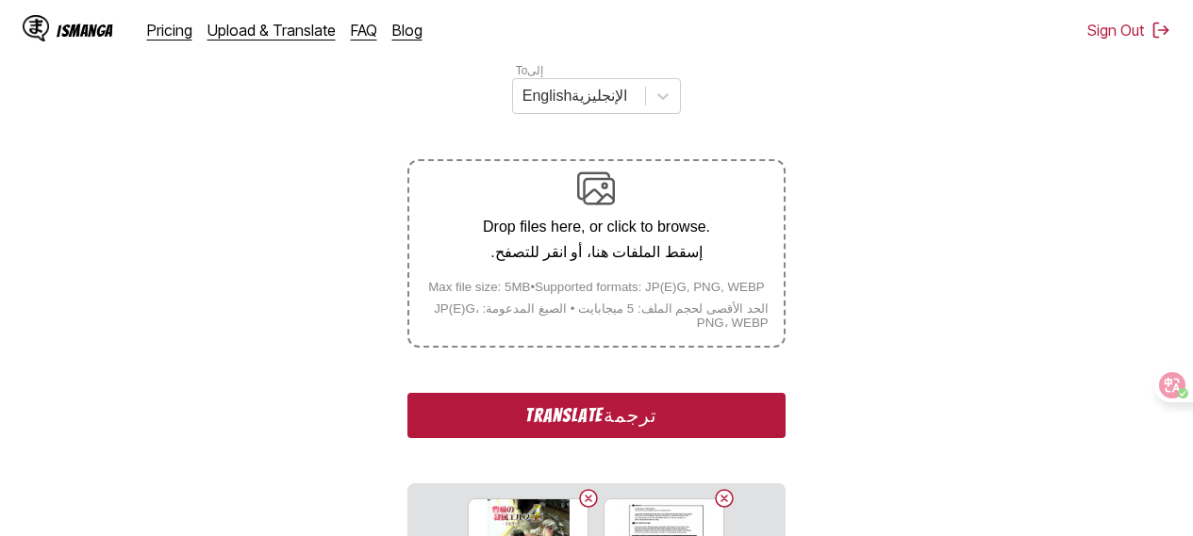
scroll to position [601, 0]
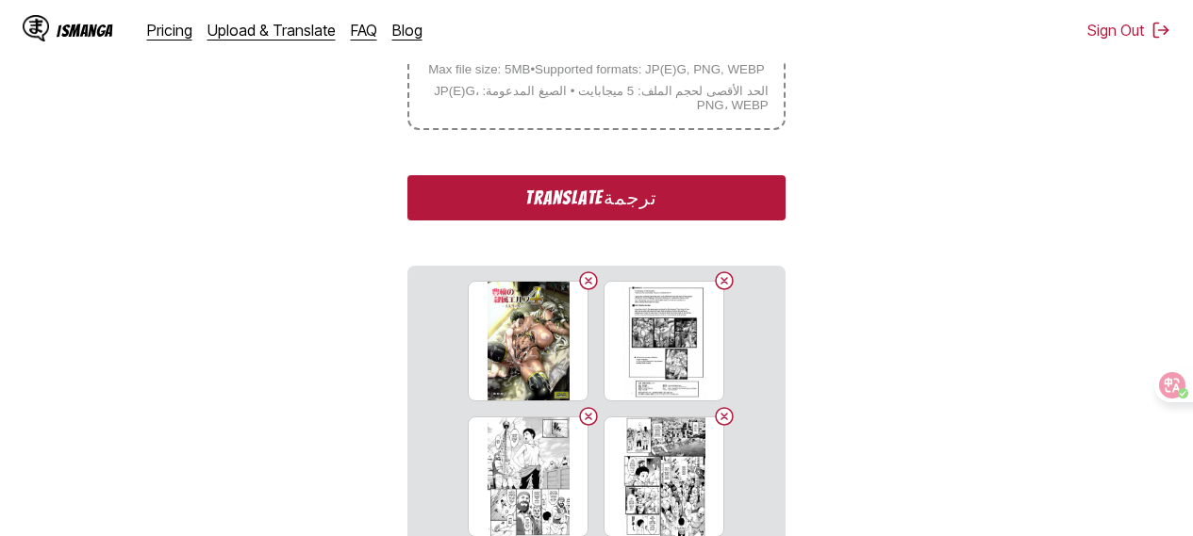
scroll to position [631, 0]
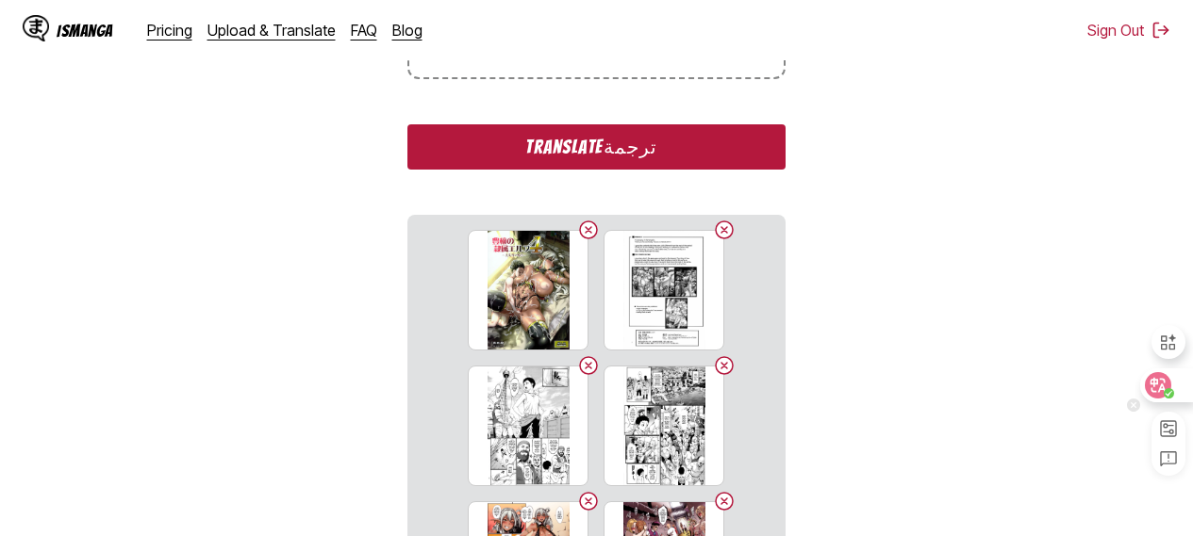
click at [1171, 380] on div at bounding box center [1165, 386] width 51 height 34
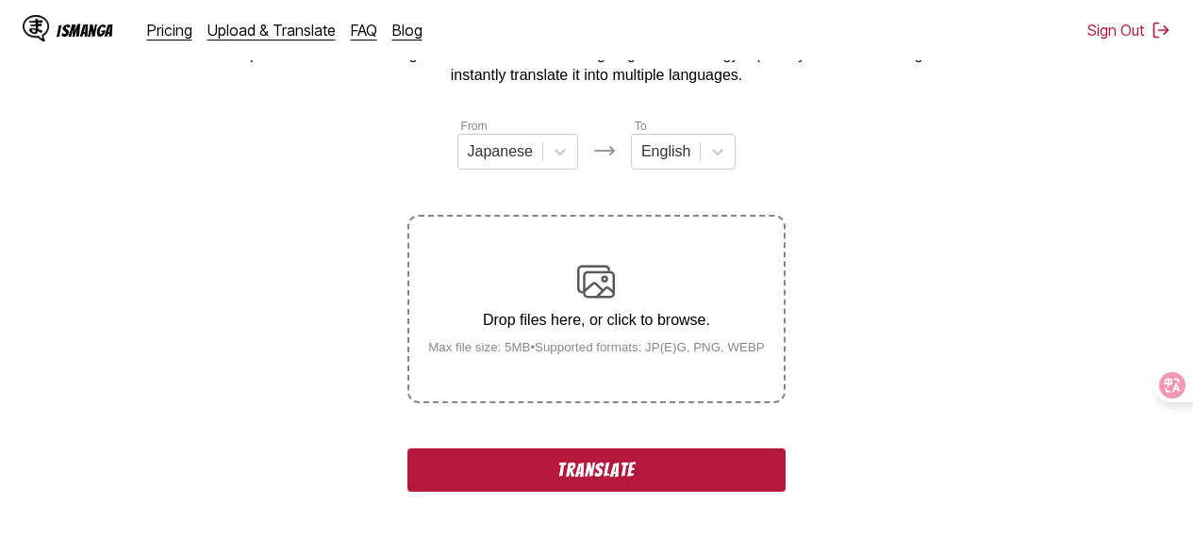
scroll to position [107, 0]
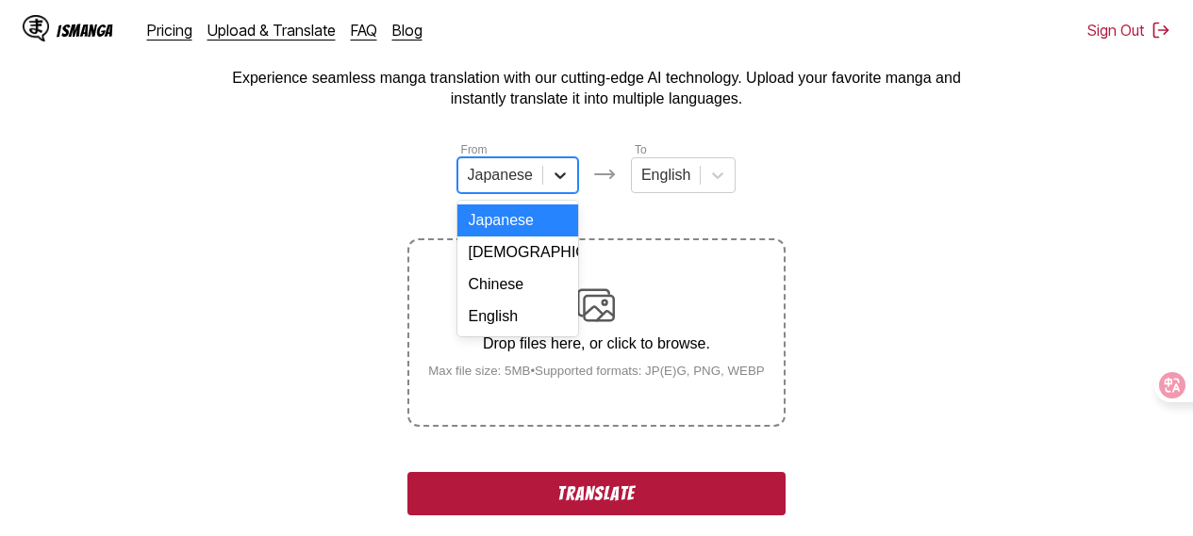
click at [563, 181] on icon at bounding box center [560, 175] width 19 height 19
click at [500, 333] on div "English" at bounding box center [517, 317] width 121 height 32
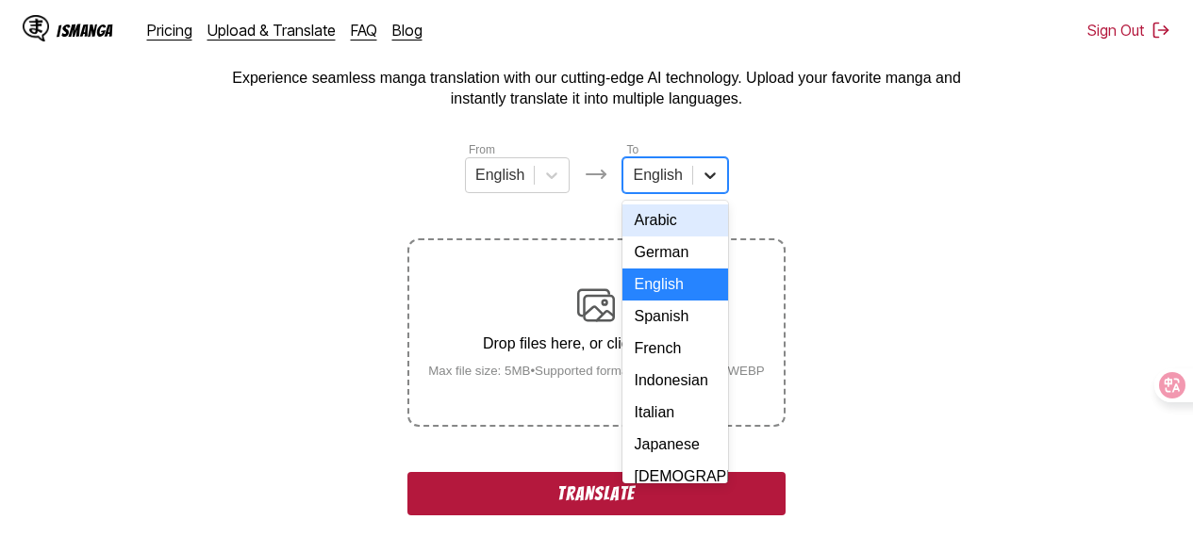
click at [722, 190] on div at bounding box center [710, 175] width 34 height 34
click at [658, 224] on div "Arabic" at bounding box center [674, 221] width 105 height 32
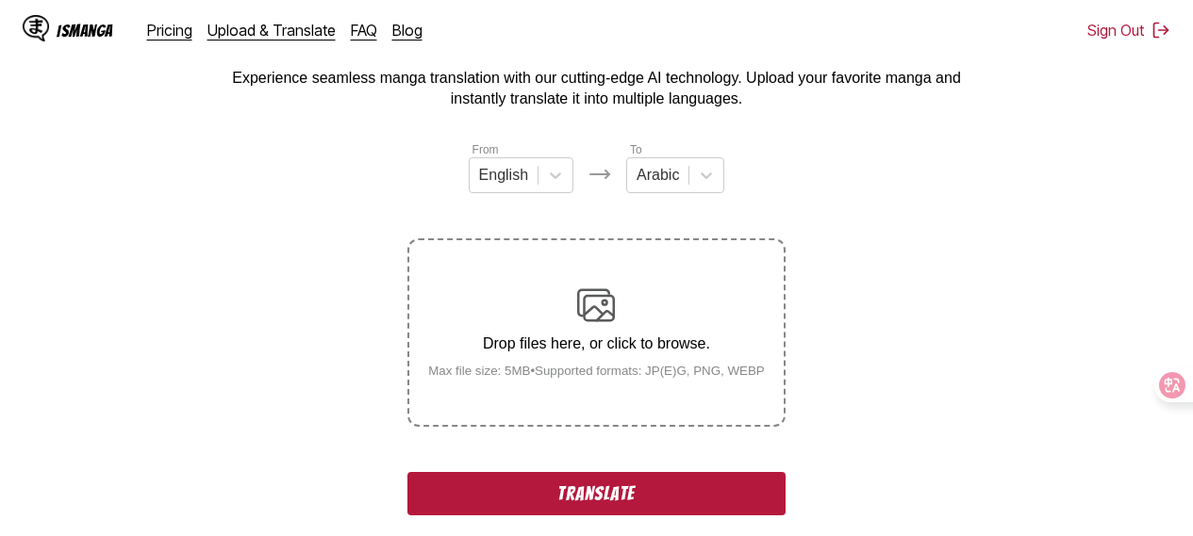
click at [869, 224] on section "From English To Arabic Drop files here, or click to browse. Max file size: 5MB …" at bounding box center [596, 539] width 1162 height 798
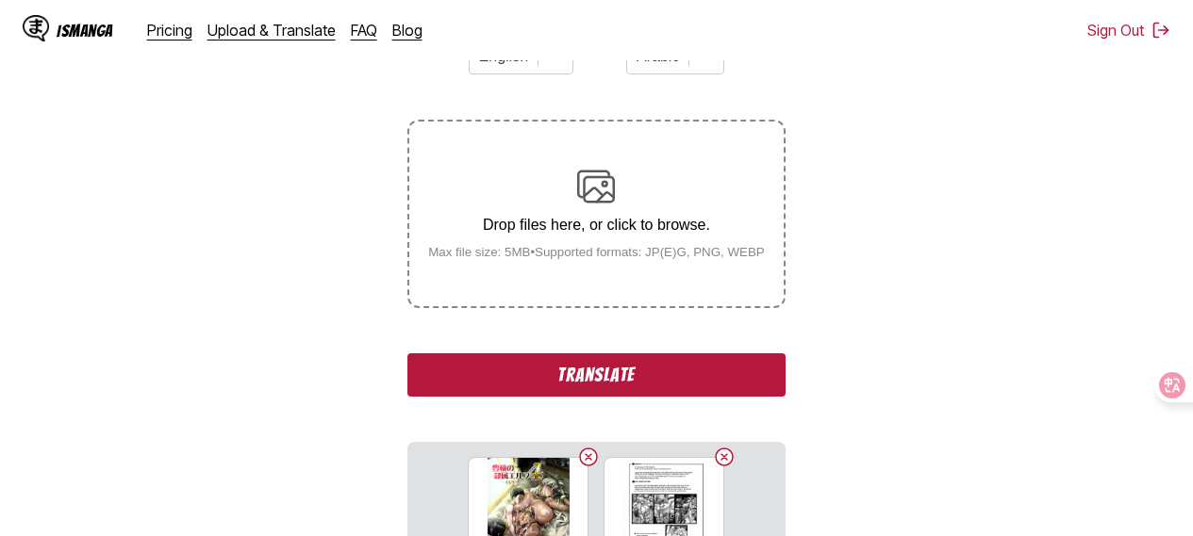
scroll to position [452, 0]
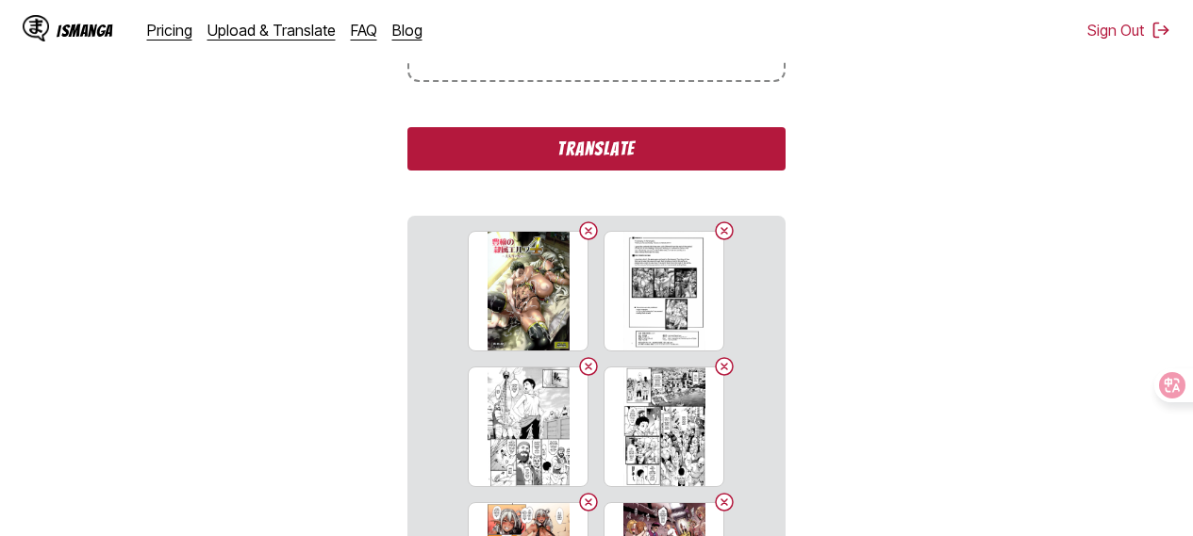
click at [589, 155] on button "Translate" at bounding box center [595, 148] width 377 height 43
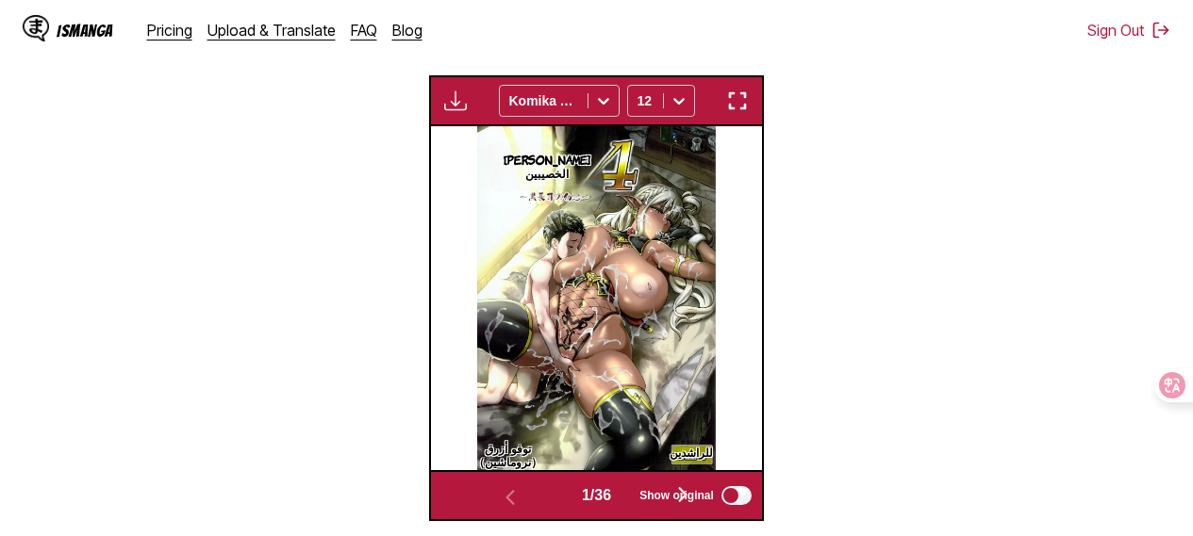
scroll to position [574, 0]
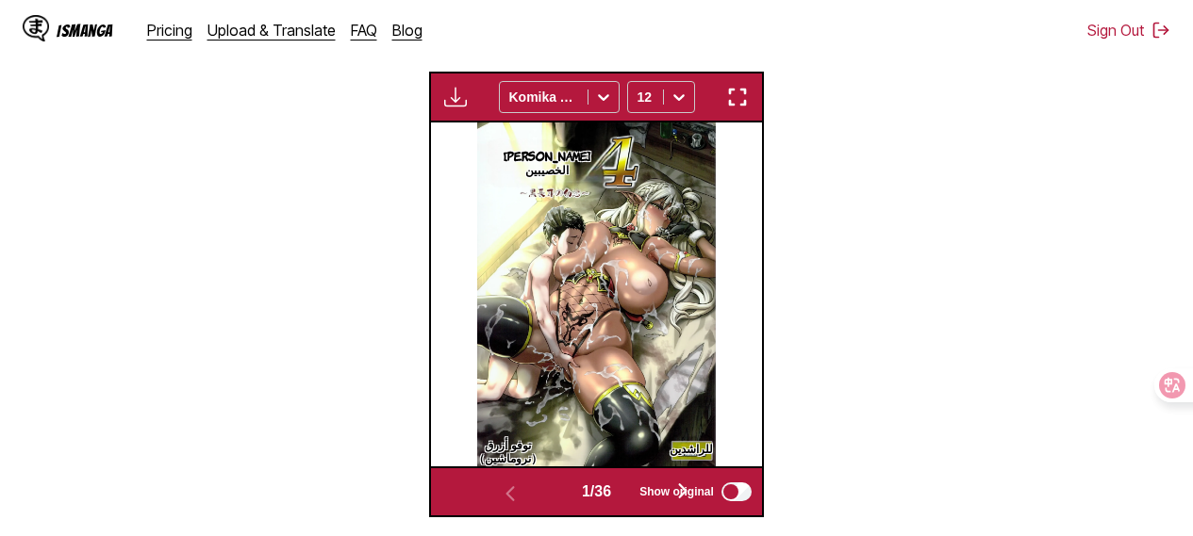
click at [744, 104] on img "button" at bounding box center [737, 97] width 23 height 23
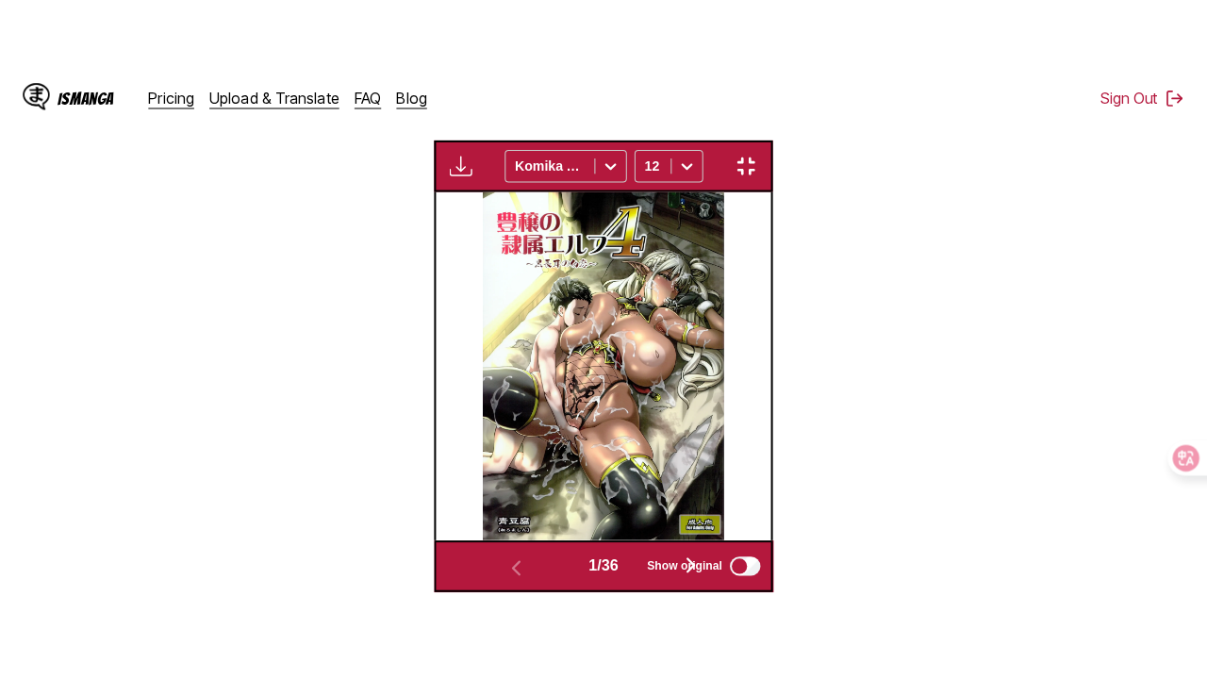
scroll to position [232, 0]
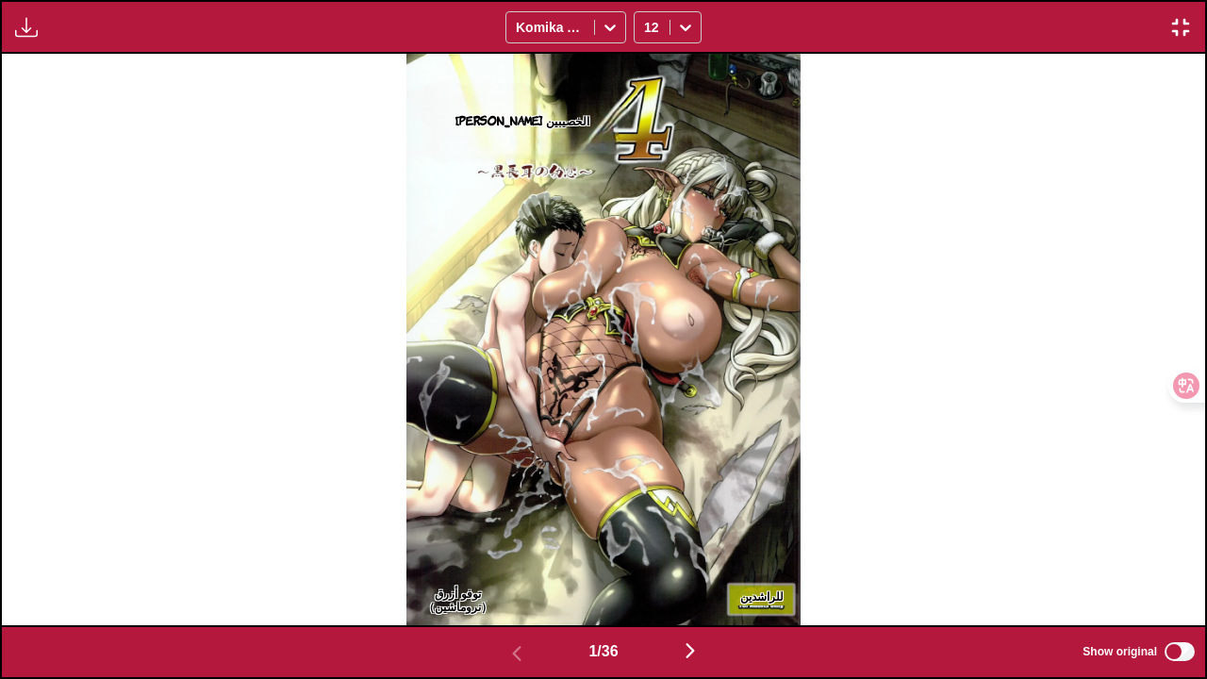
click at [697, 536] on img "button" at bounding box center [690, 650] width 23 height 23
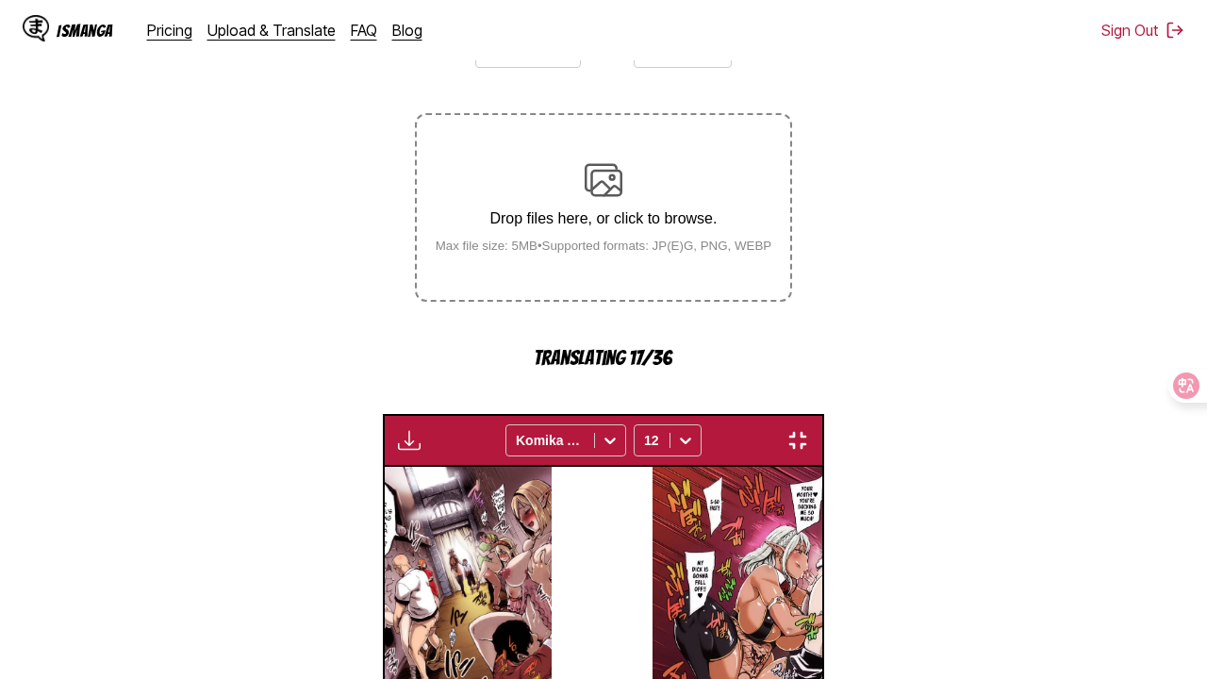
scroll to position [0, 3609]
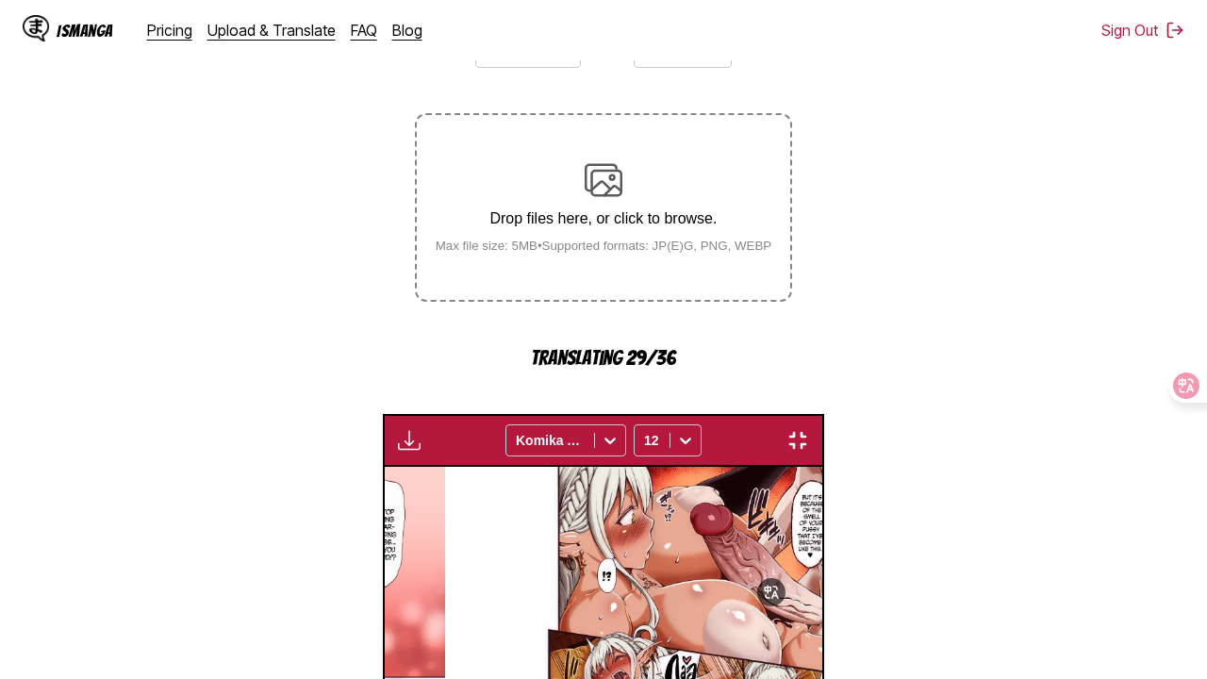
scroll to position [0, 7218]
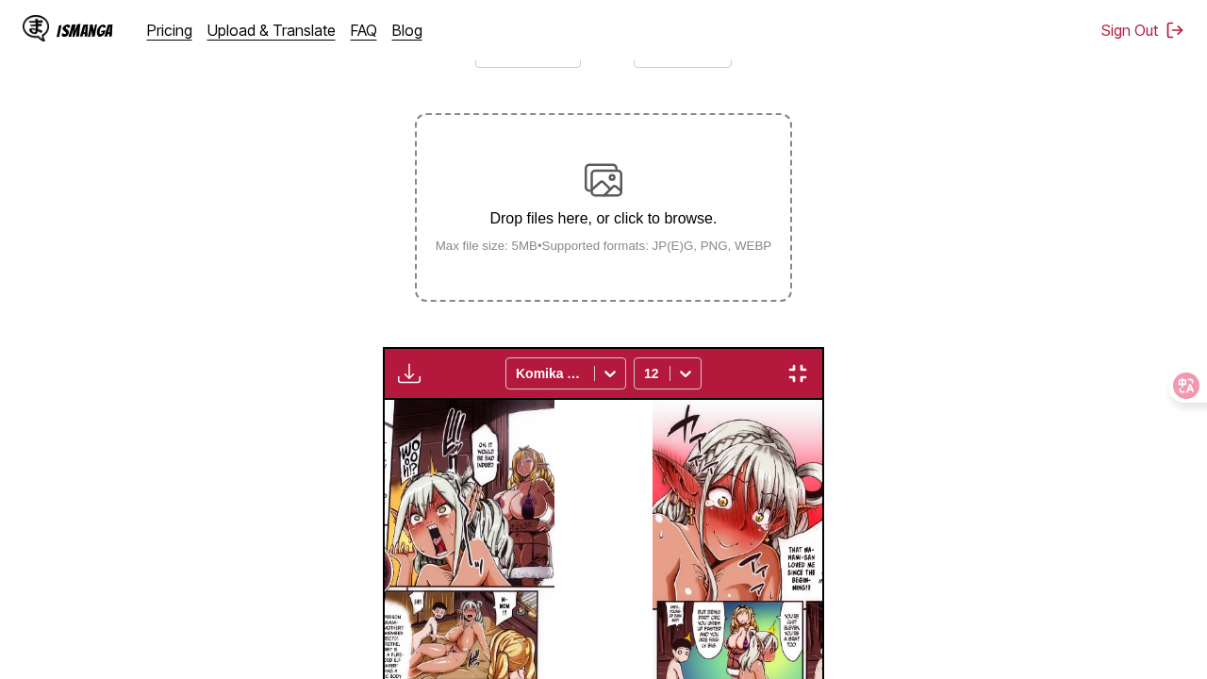
scroll to position [0, 10827]
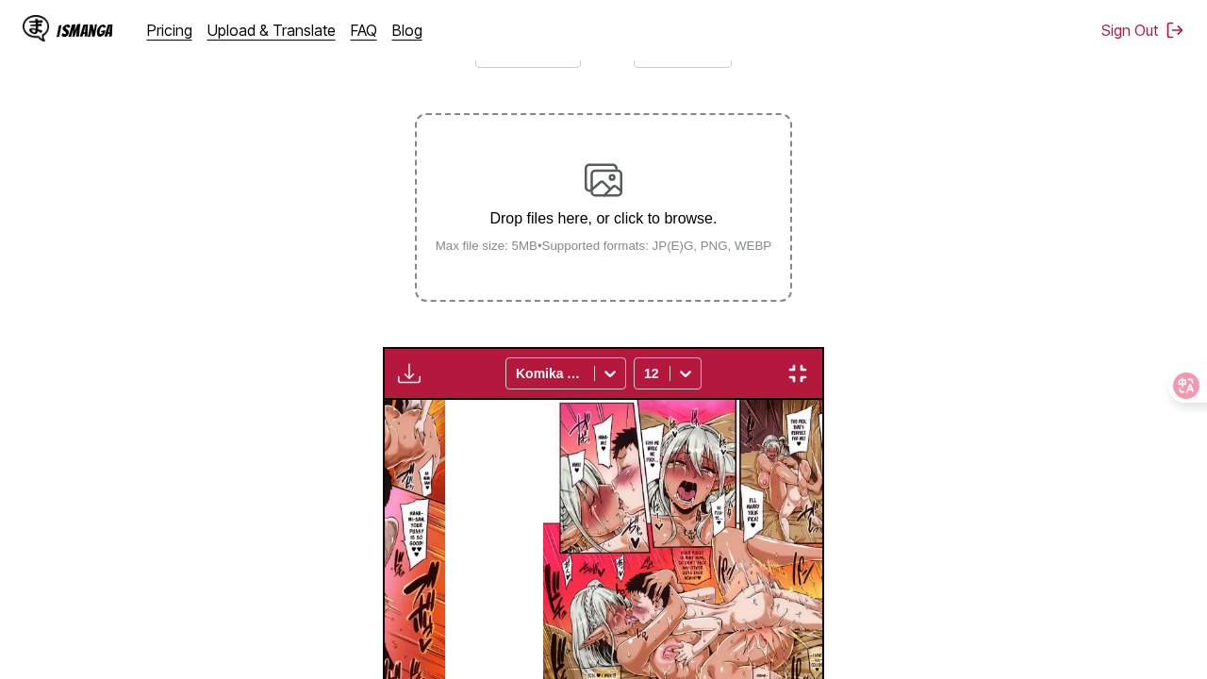
click at [809, 362] on img "button" at bounding box center [797, 373] width 23 height 23
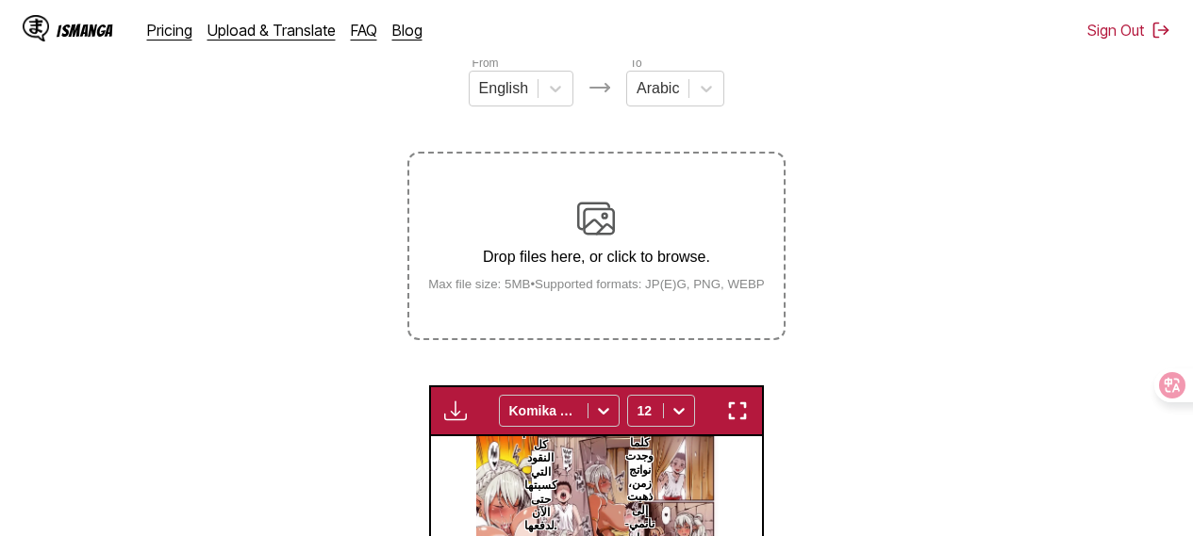
scroll to position [145, 0]
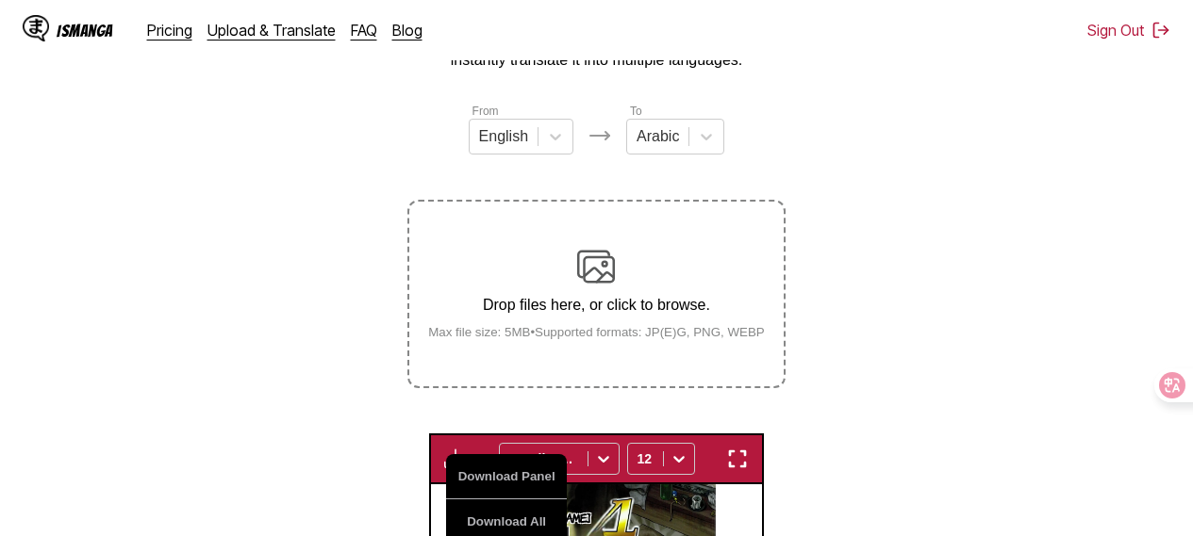
scroll to position [0, 2975]
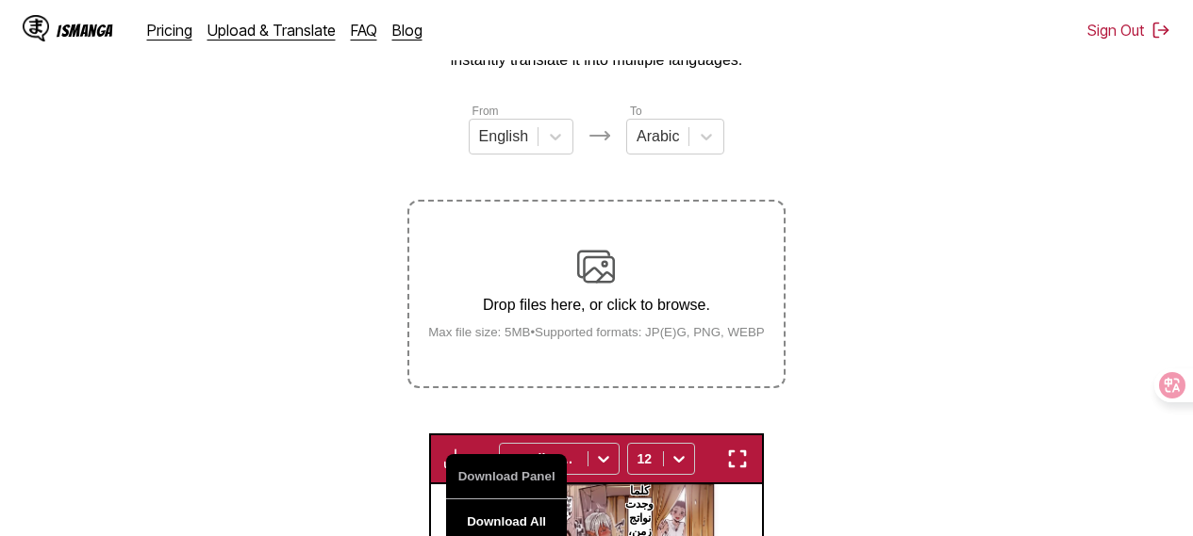
click at [507, 523] on button "Download All" at bounding box center [506, 522] width 121 height 45
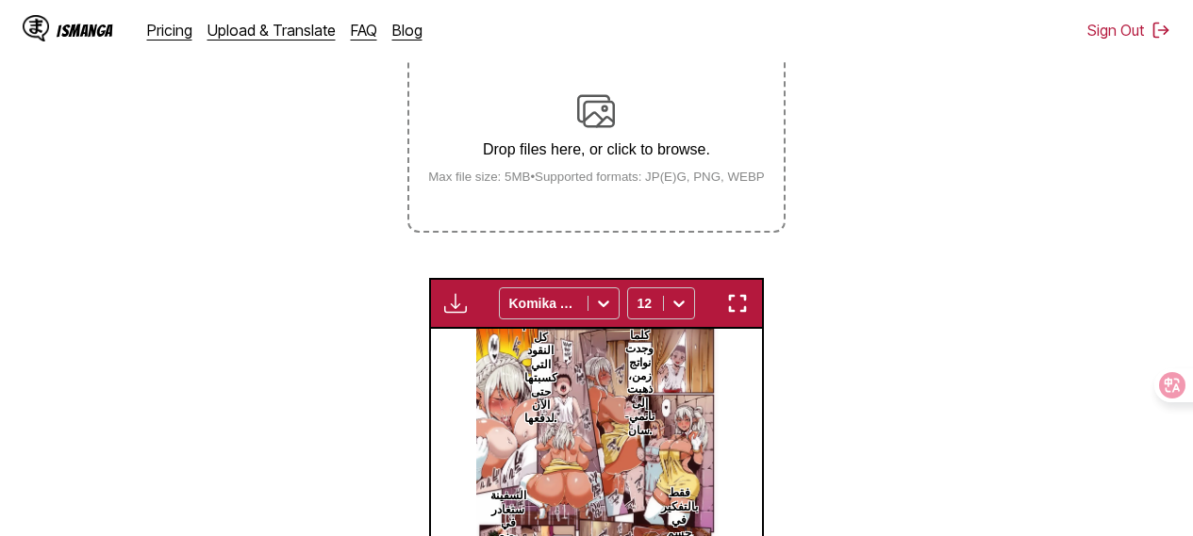
scroll to position [304, 0]
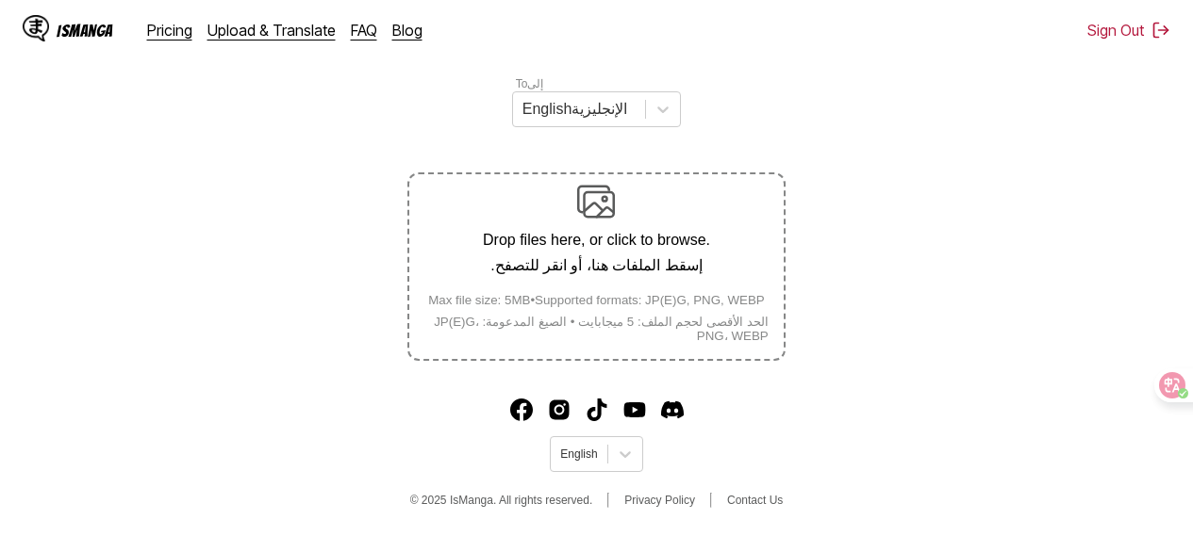
scroll to position [360, 0]
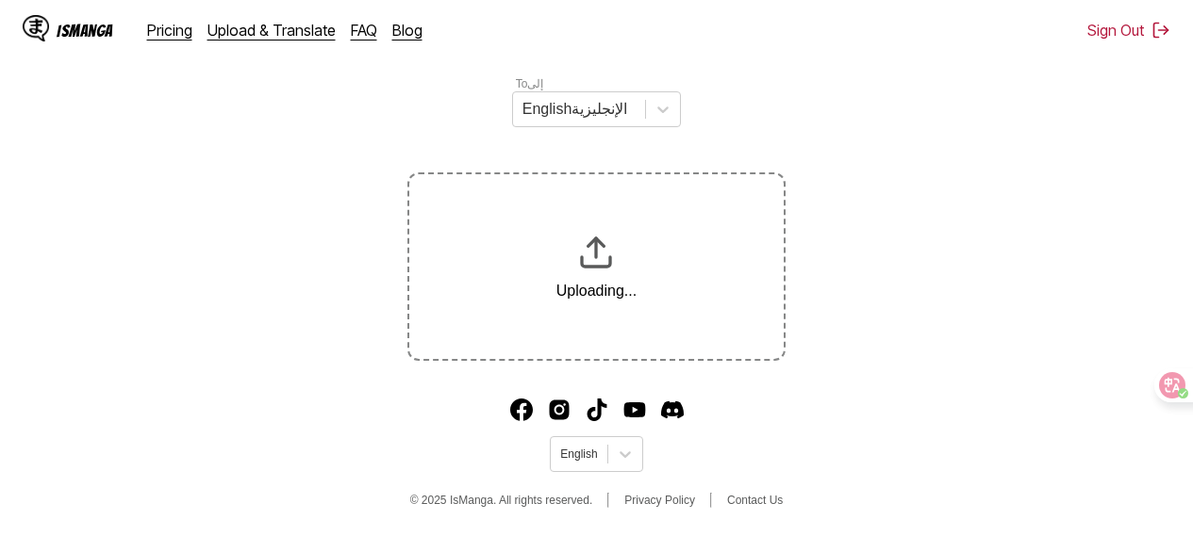
click at [629, 405] on img "Youtube" at bounding box center [634, 410] width 23 height 23
click at [648, 58] on div at bounding box center [646, 42] width 34 height 34
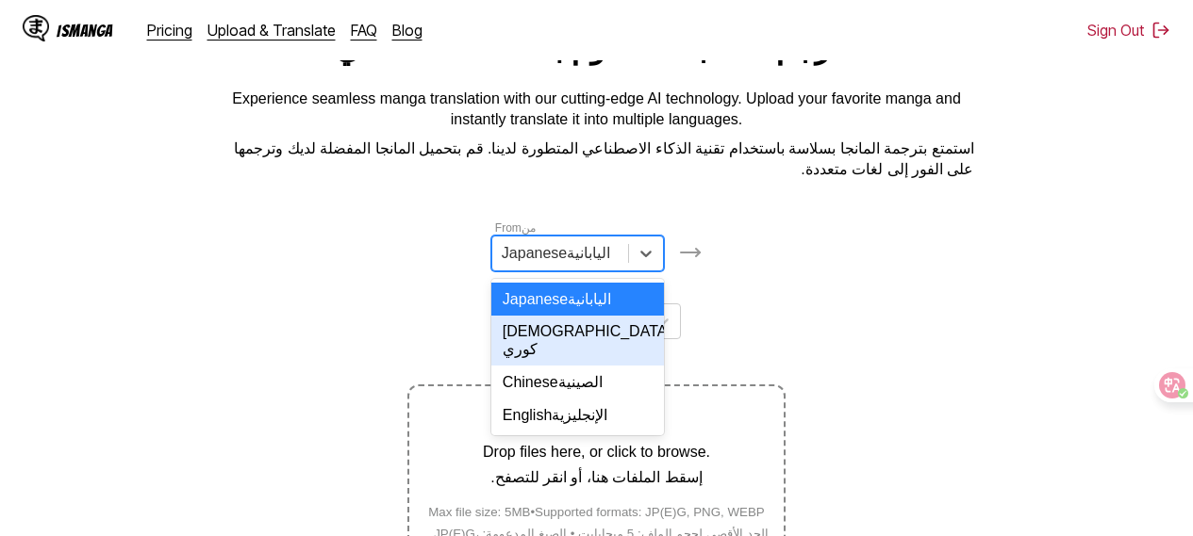
scroll to position [148, 0]
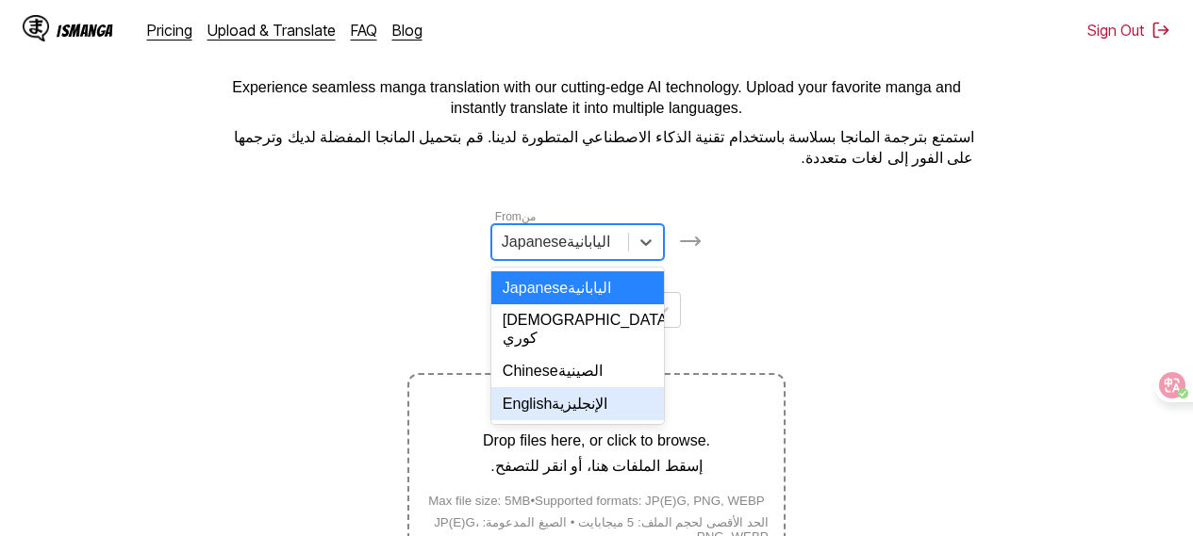
click at [605, 412] on font "الإنجليزية" at bounding box center [580, 404] width 56 height 16
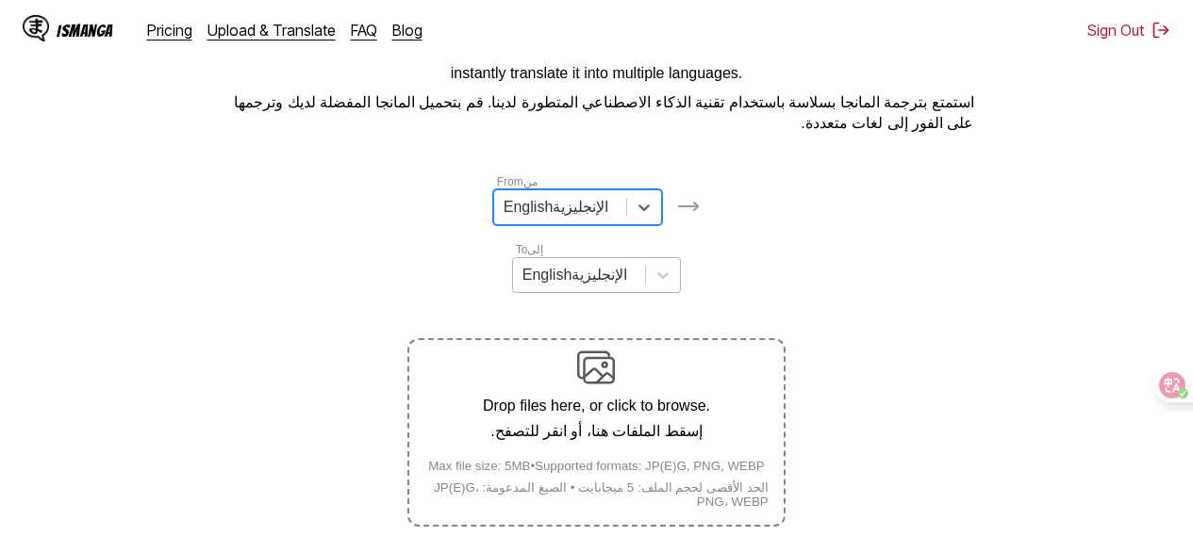
click at [634, 293] on div "English الإنجليزية" at bounding box center [596, 275] width 169 height 36
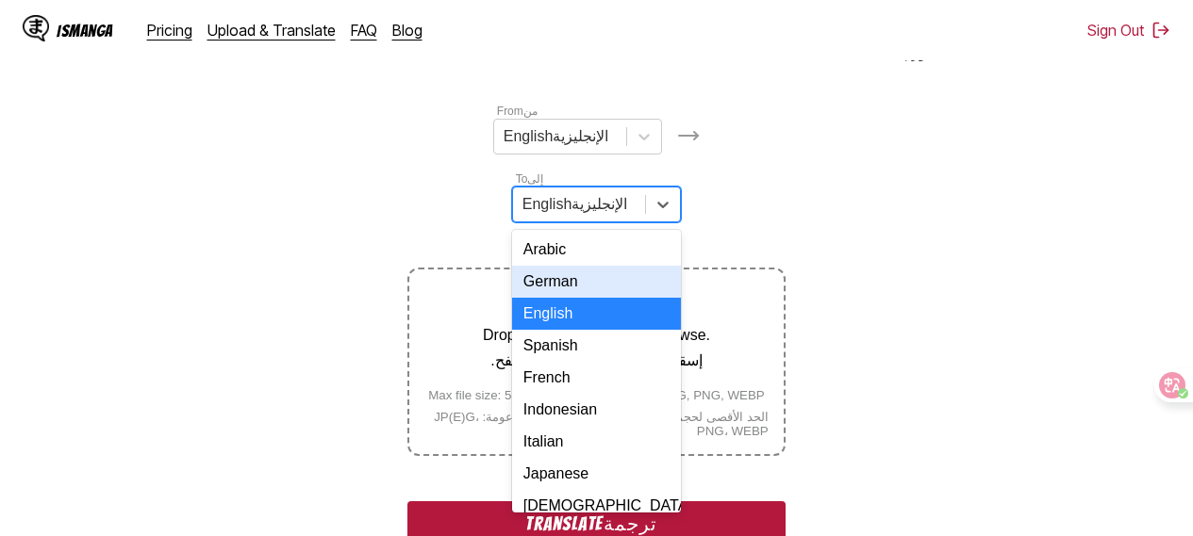
scroll to position [254, 0]
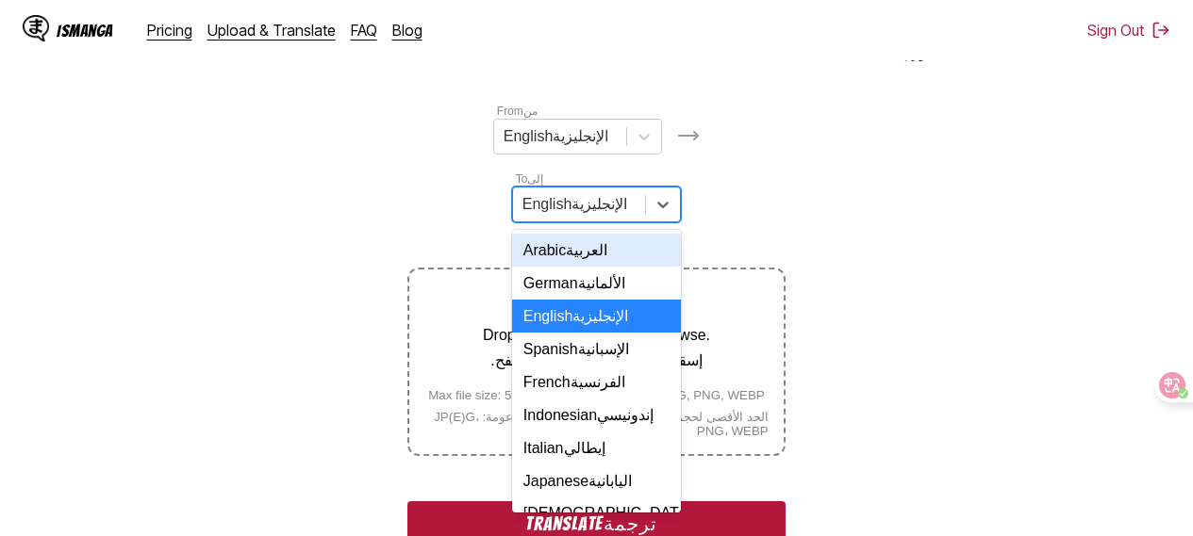
click at [577, 258] on font "العربية" at bounding box center [586, 250] width 41 height 16
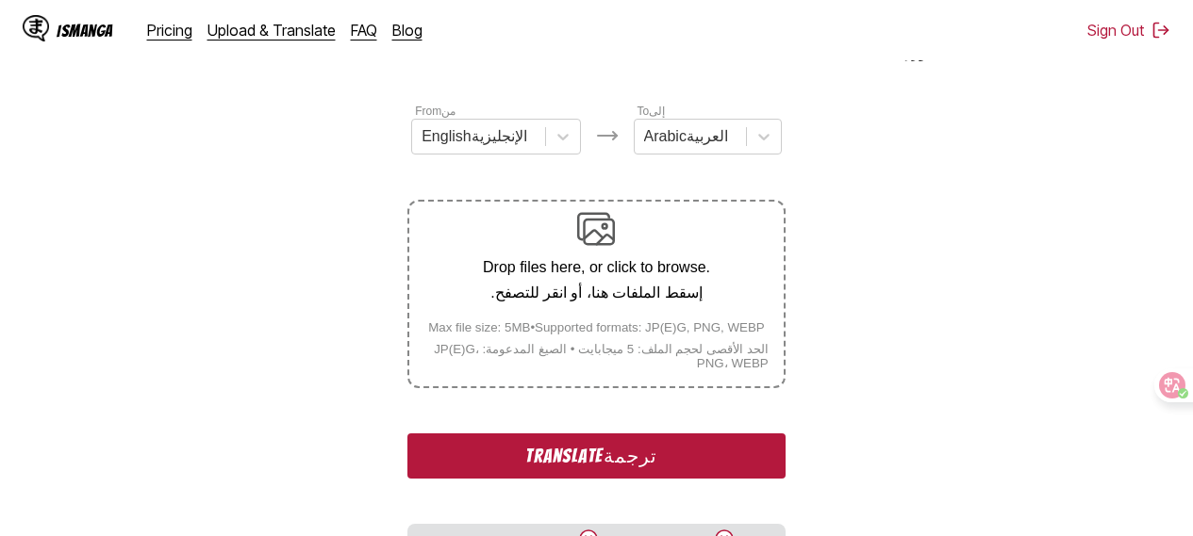
click at [944, 277] on section "From من English الإنجليزية To إلى 17 نتيجة متاحة. استخدم أعلى وأسفل لاختيار الخ…" at bounding box center [596, 501] width 1162 height 799
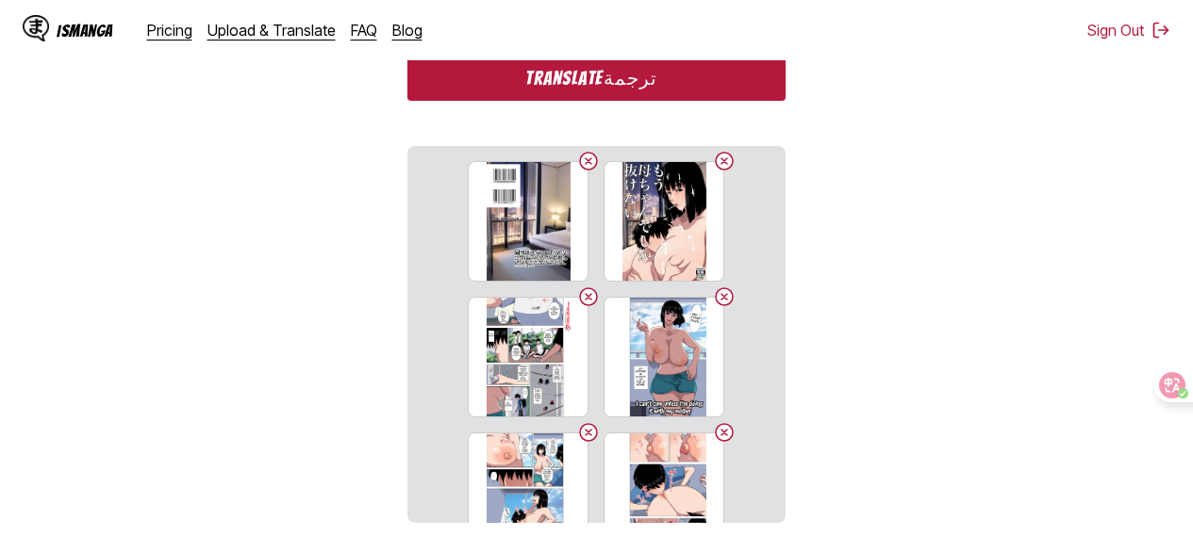
scroll to position [683, 0]
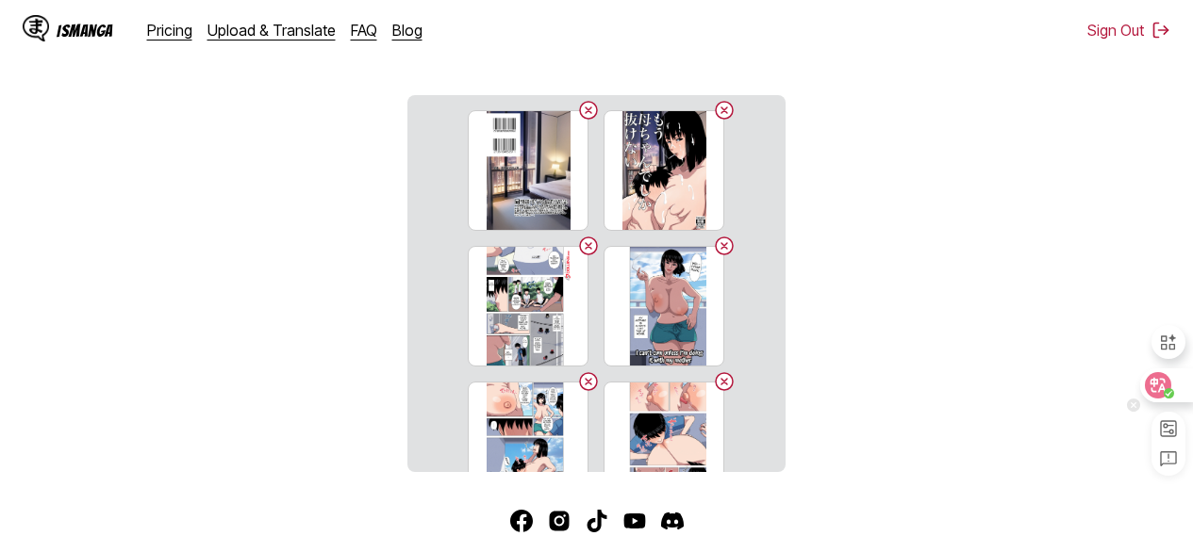
click at [1166, 385] on icon at bounding box center [1158, 385] width 16 height 15
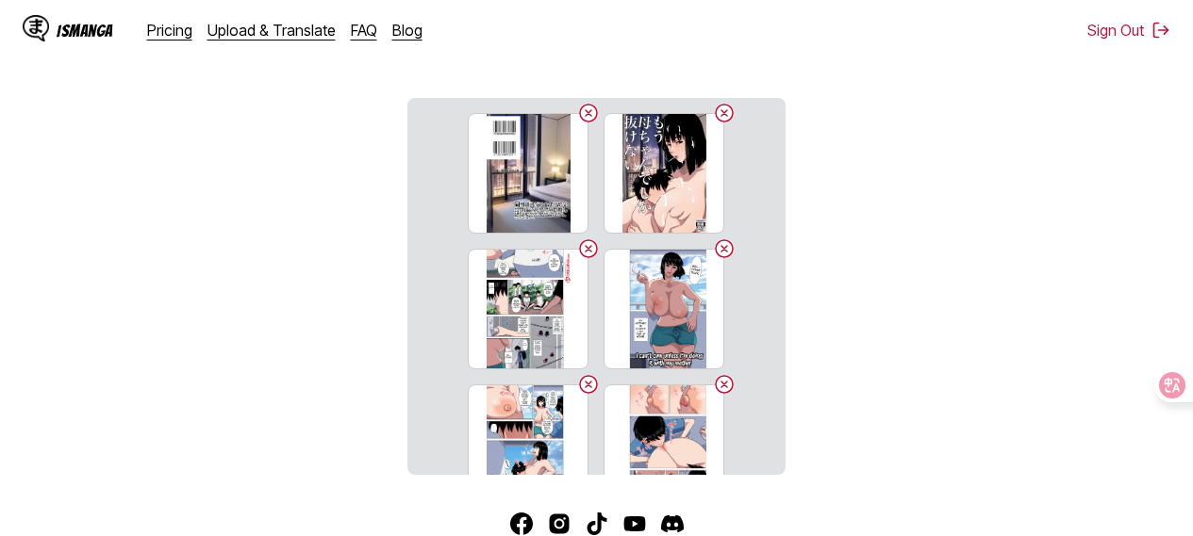
scroll to position [181, 0]
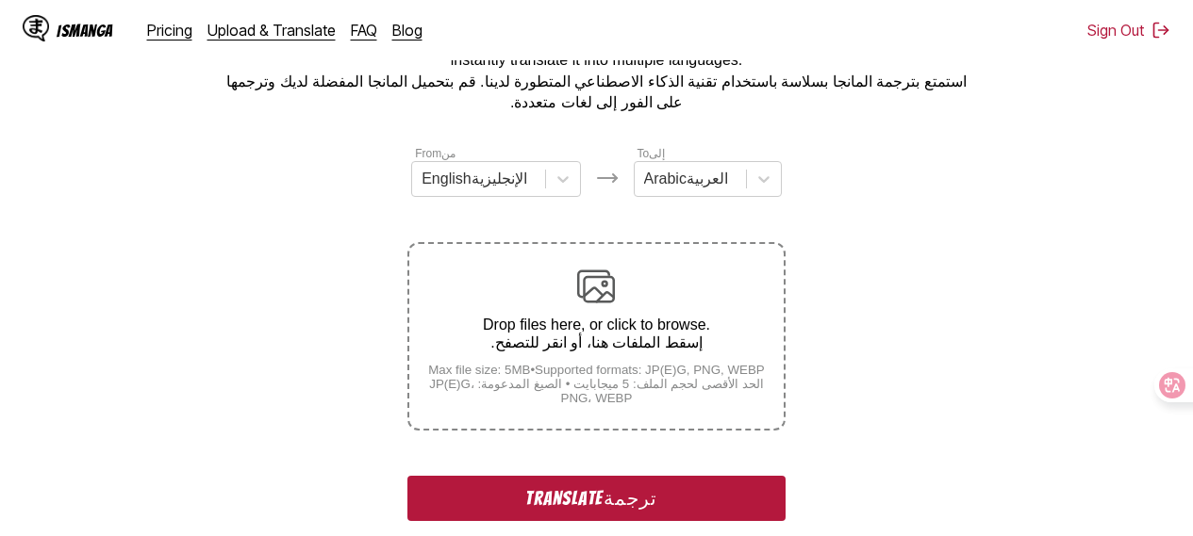
click at [696, 500] on button "Translate ترجمة" at bounding box center [595, 498] width 377 height 45
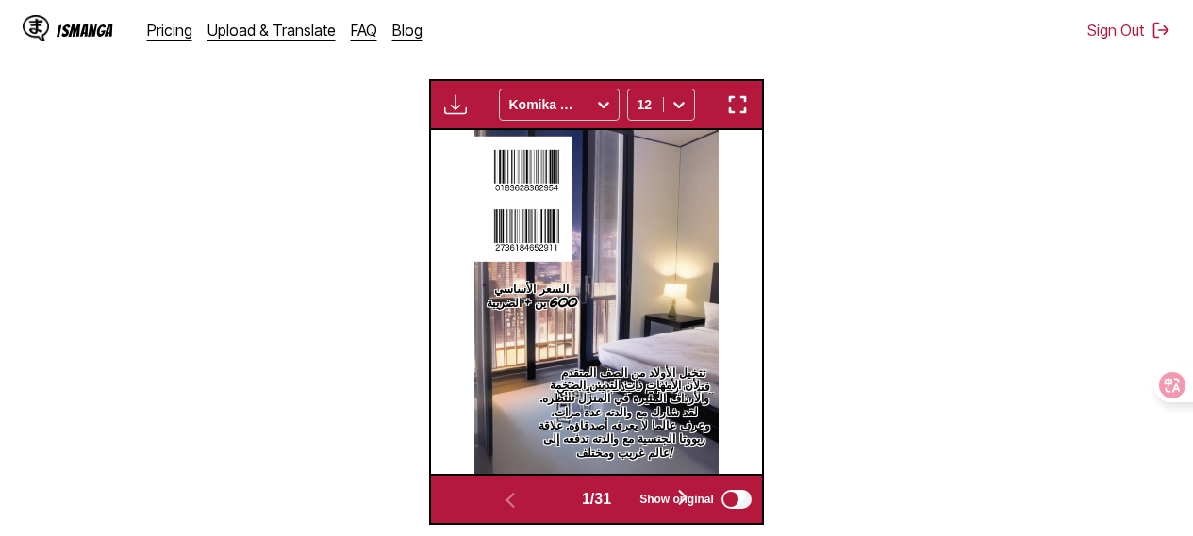
scroll to position [671, 0]
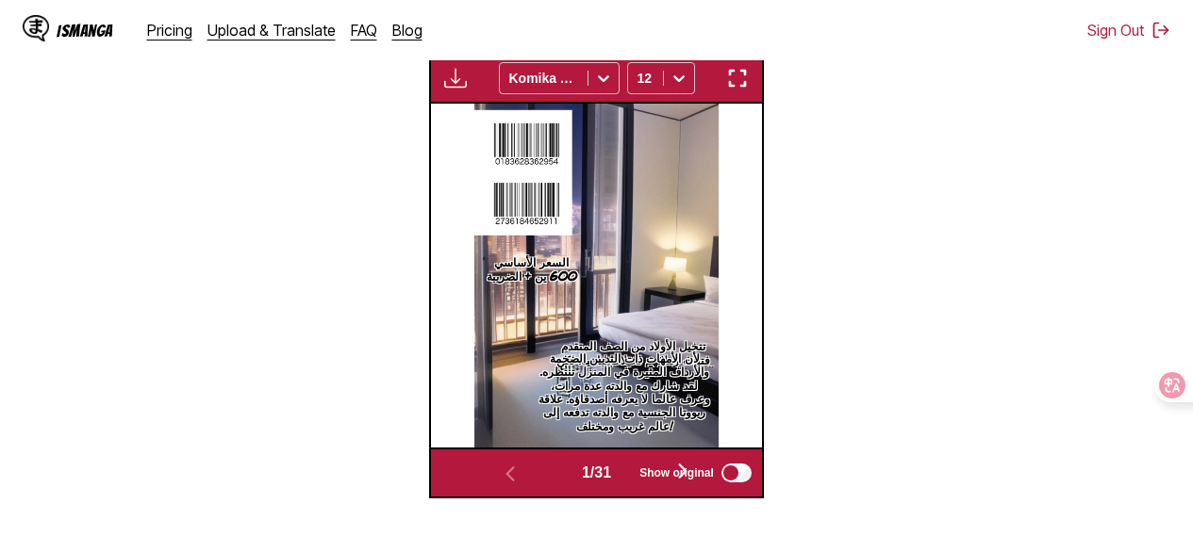
click at [741, 90] on img "button" at bounding box center [737, 78] width 23 height 23
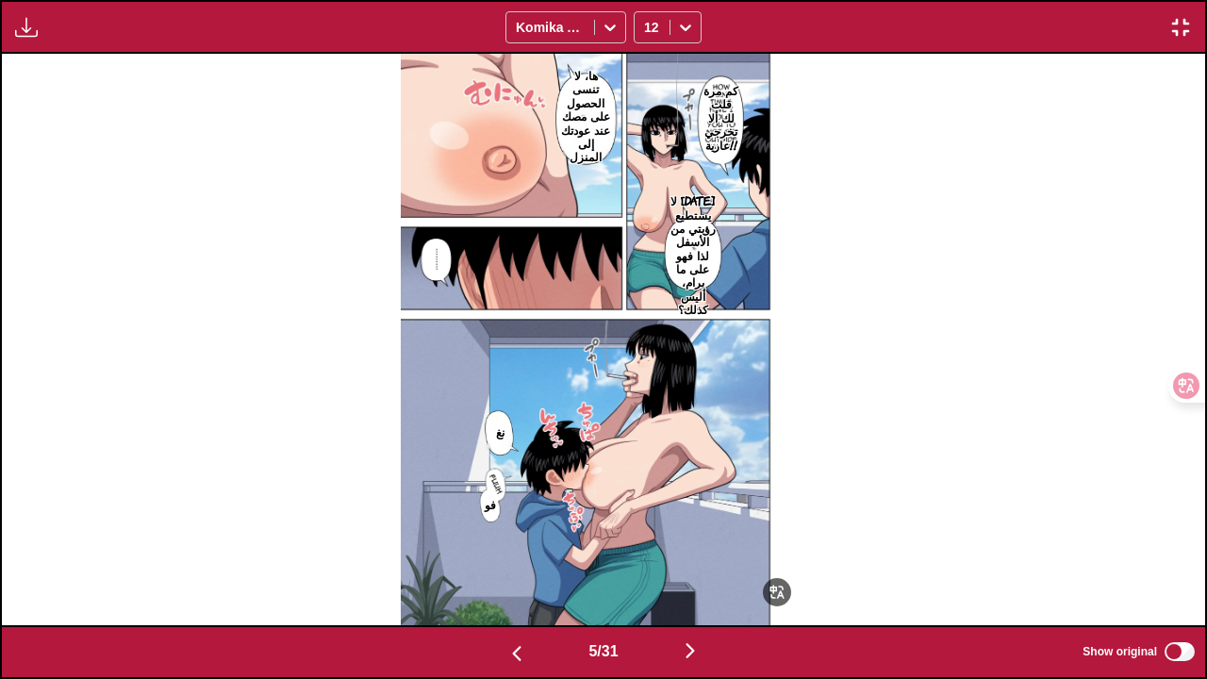
scroll to position [0, 3609]
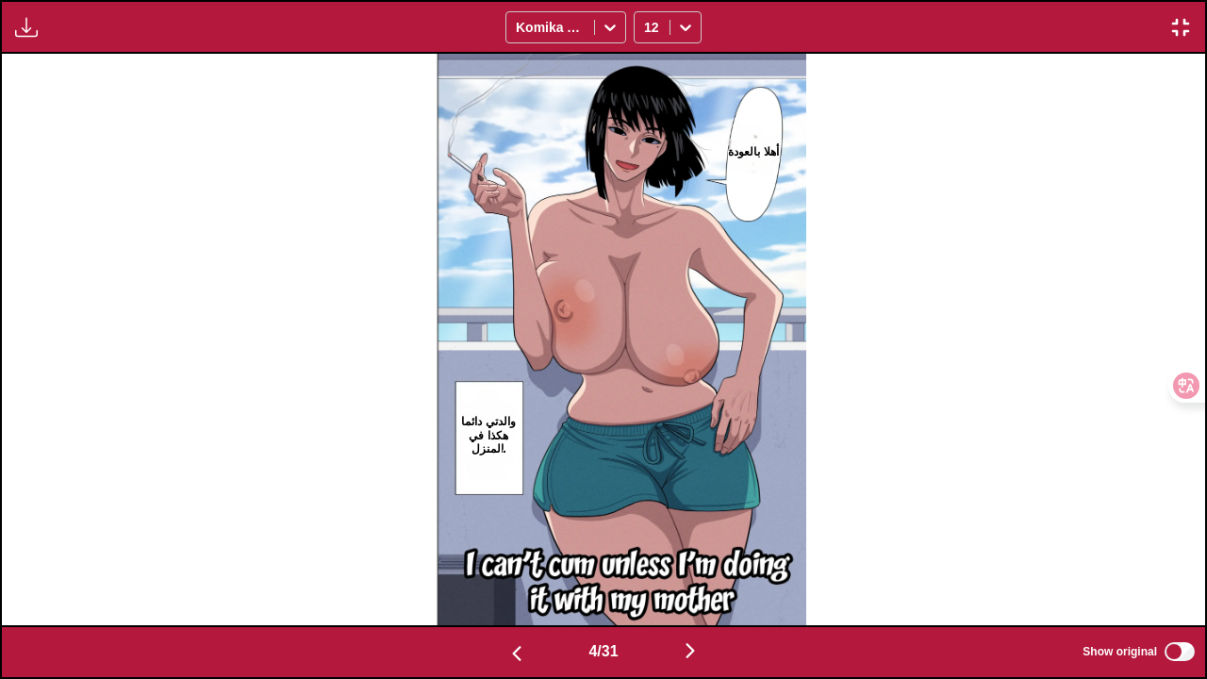
click at [1178, 27] on img "button" at bounding box center [1180, 27] width 23 height 23
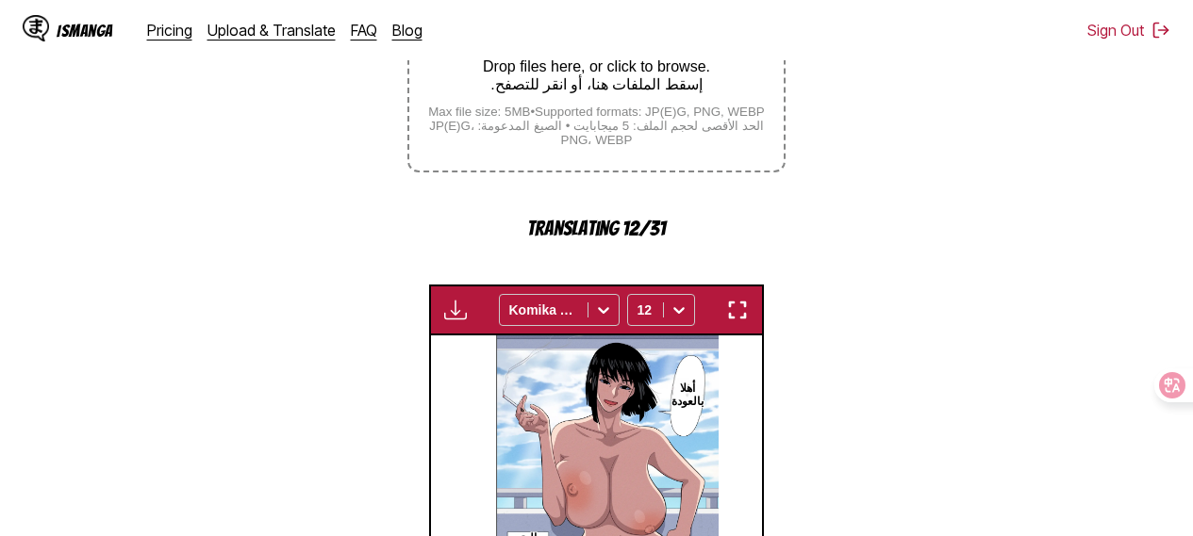
scroll to position [443, 0]
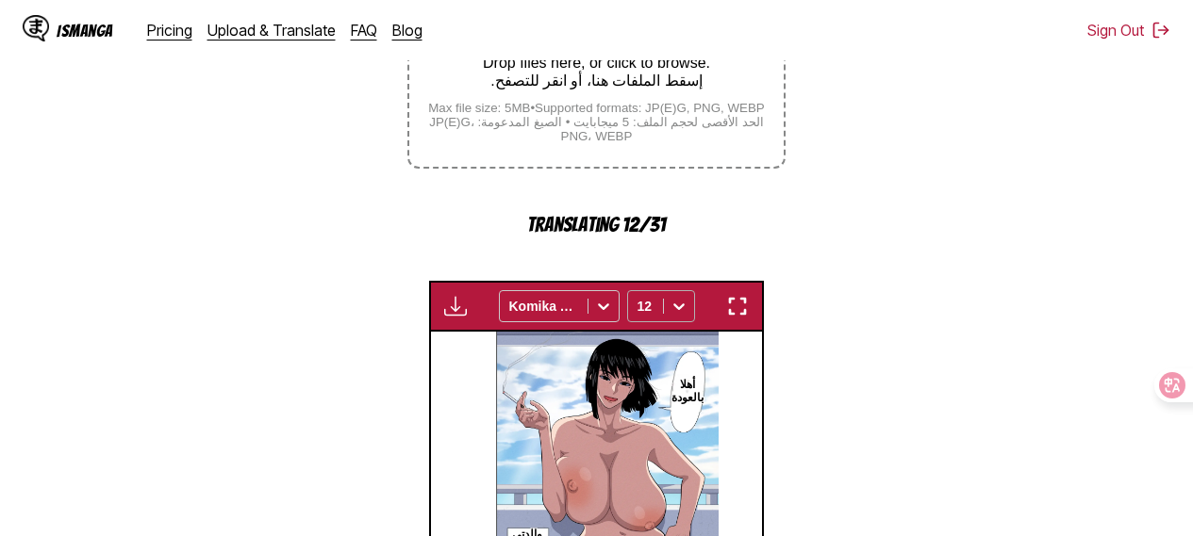
click at [669, 312] on icon at bounding box center [678, 306] width 19 height 19
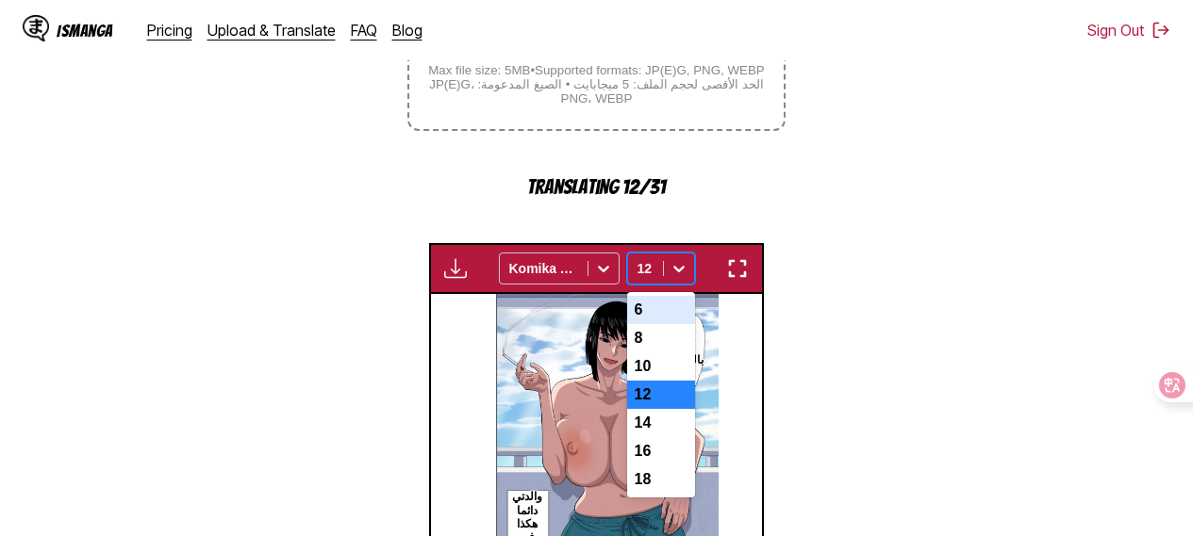
scroll to position [482, 0]
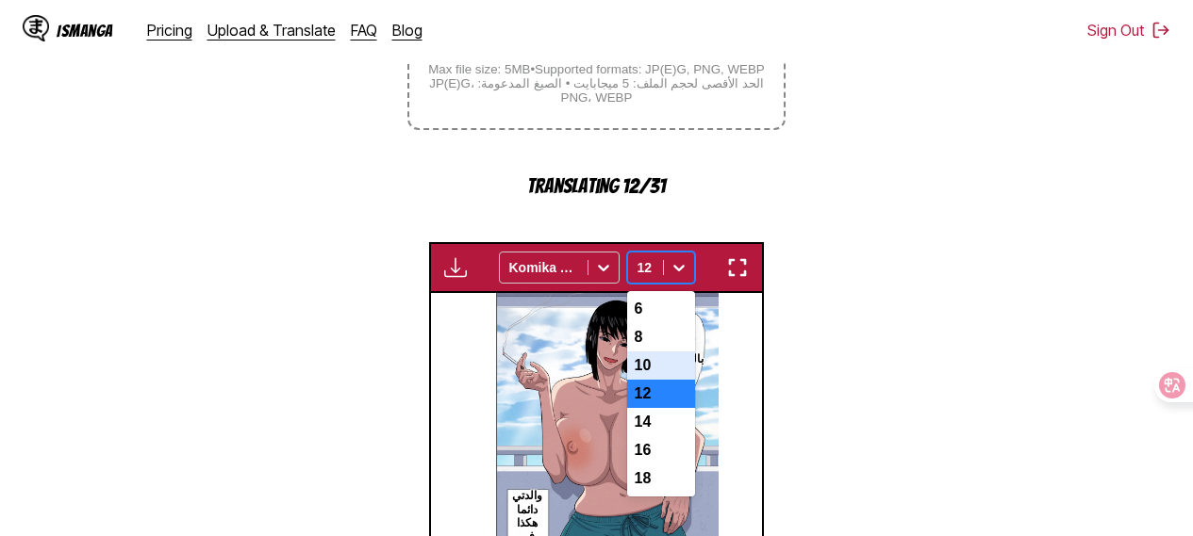
click at [645, 380] on div "10" at bounding box center [661, 366] width 68 height 28
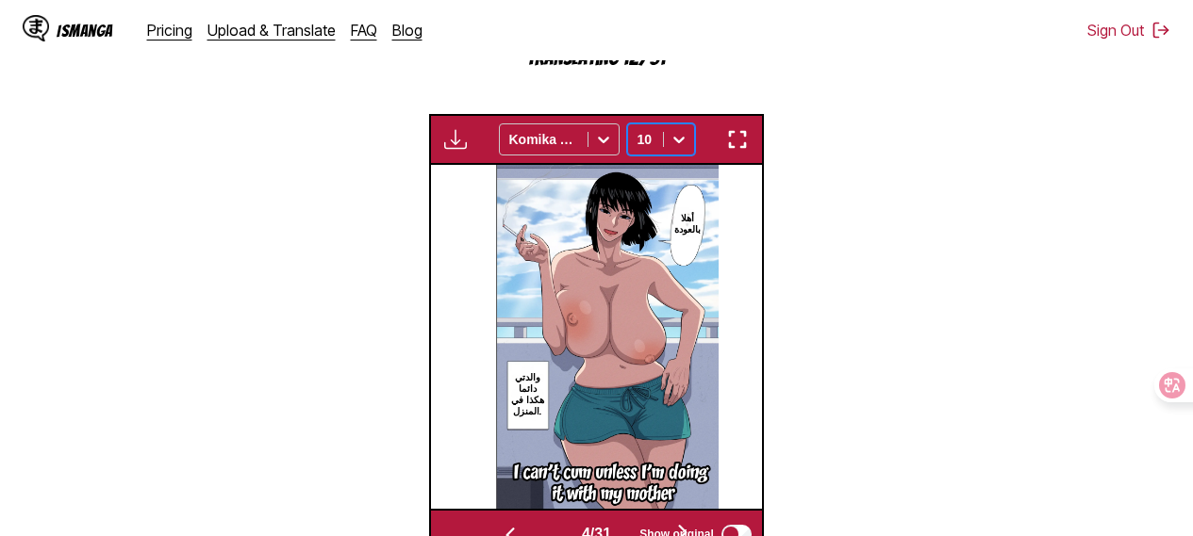
scroll to position [667, 0]
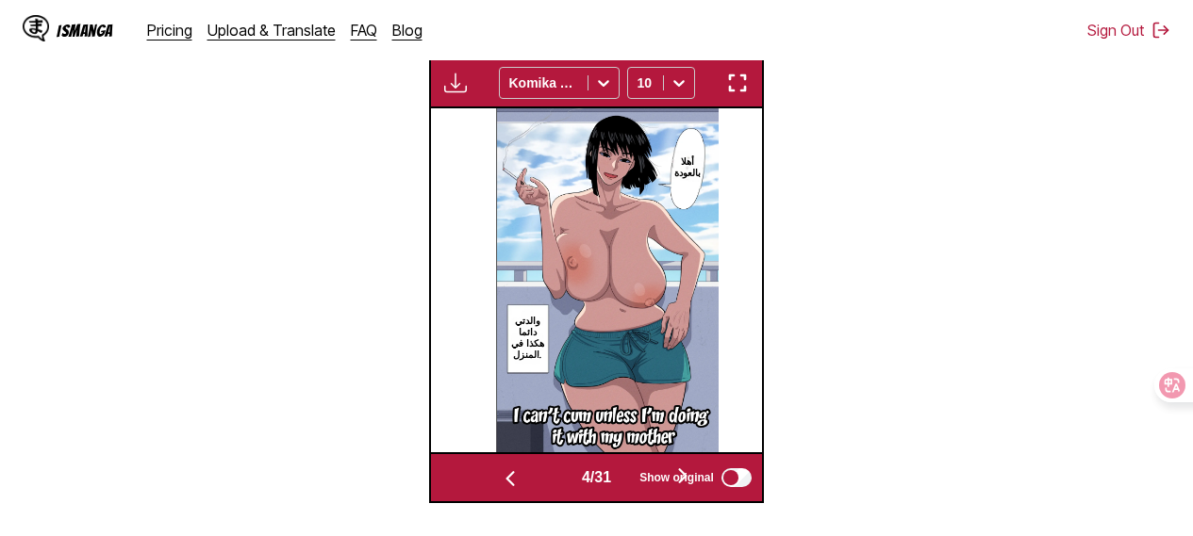
click at [733, 107] on div "Waiting for translations to be done... Komika Axis 10" at bounding box center [596, 83] width 335 height 51
click at [733, 94] on img "button" at bounding box center [737, 83] width 23 height 23
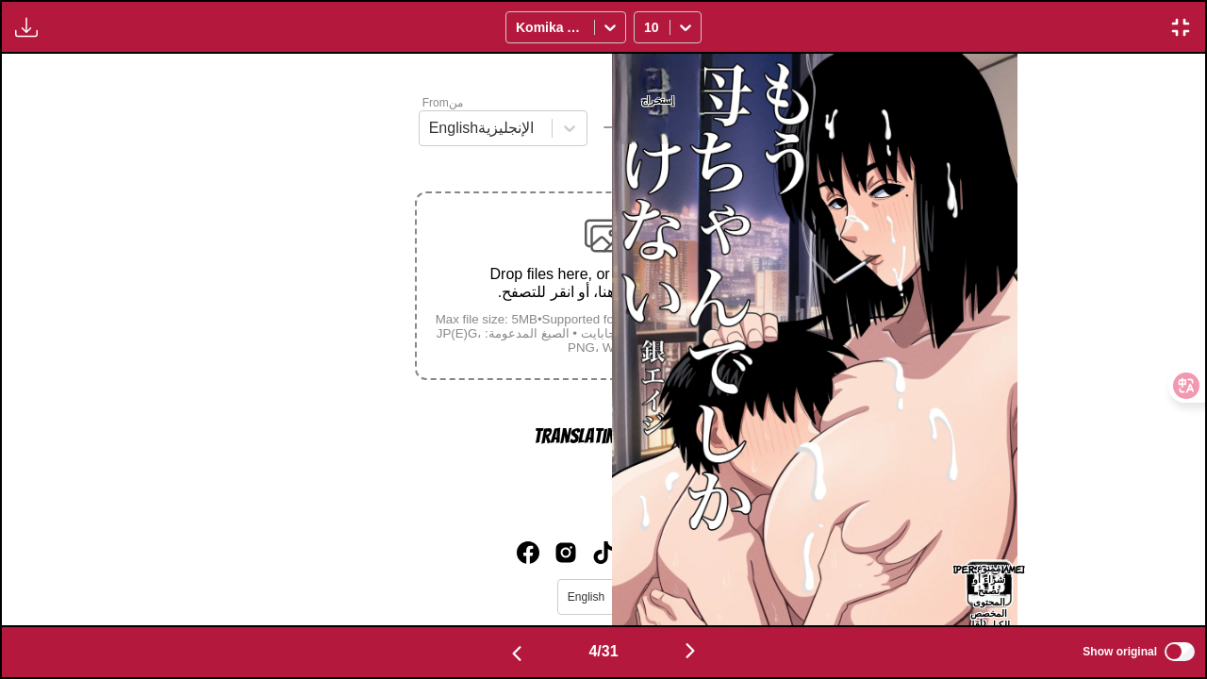
scroll to position [0, 3609]
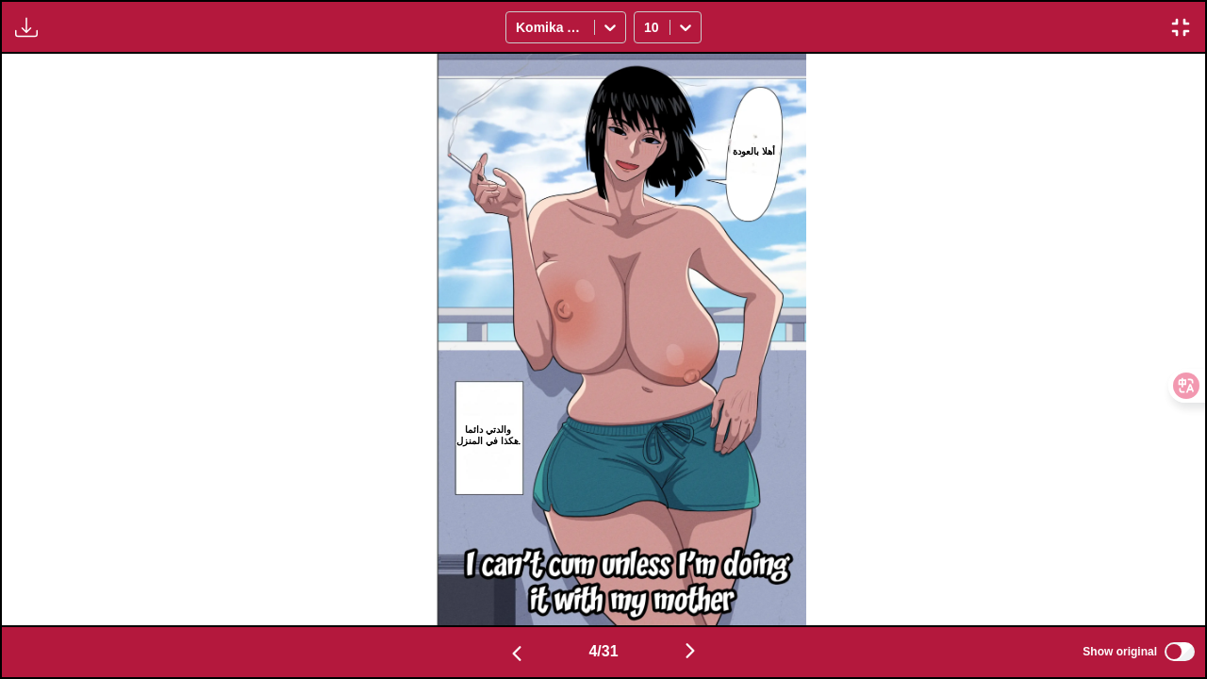
click at [697, 521] on img "button" at bounding box center [690, 650] width 23 height 23
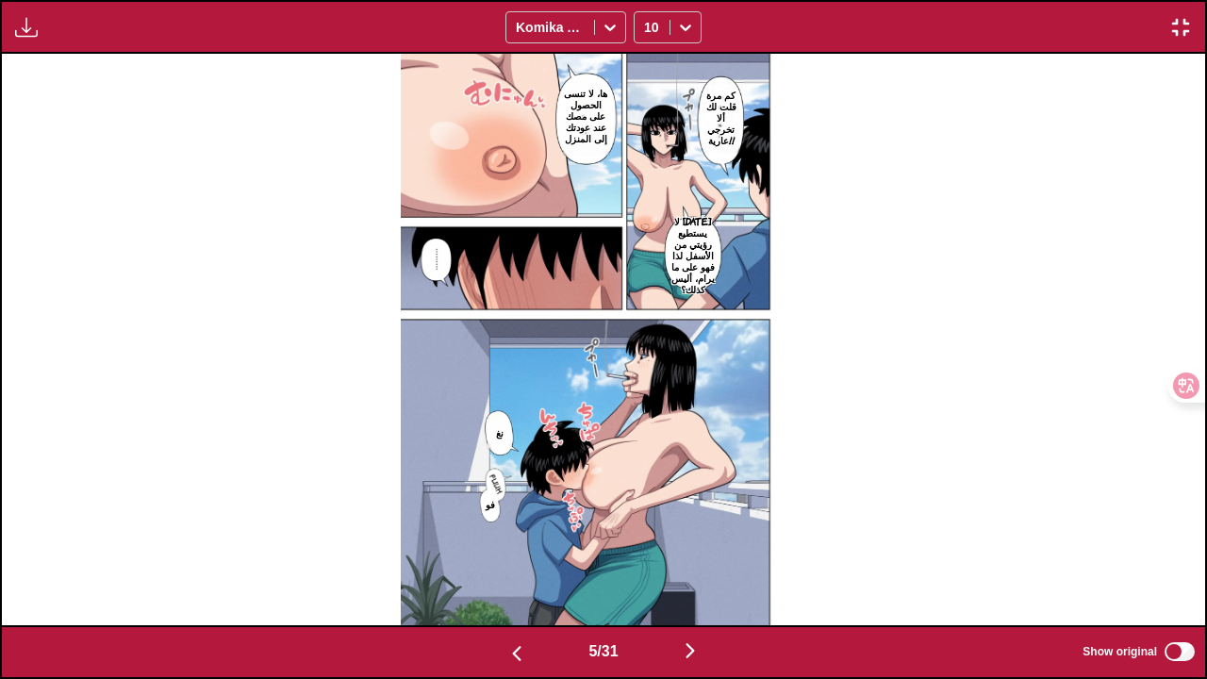
click at [697, 521] on img "button" at bounding box center [690, 650] width 23 height 23
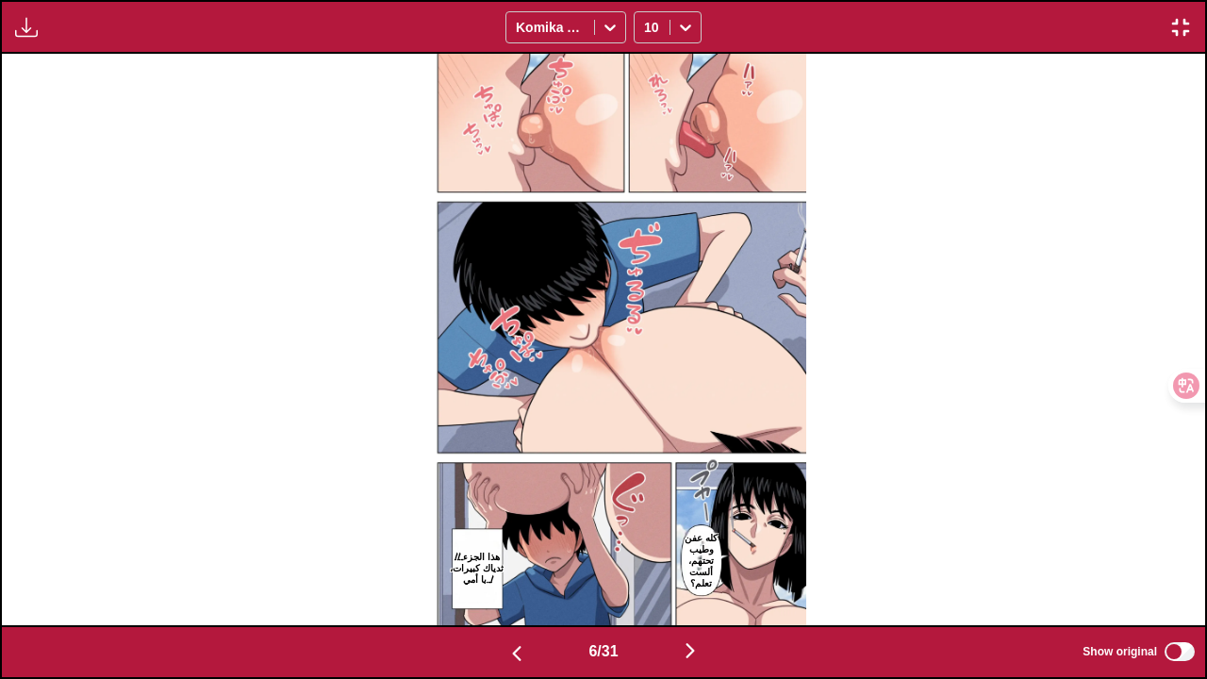
click at [1180, 16] on img "button" at bounding box center [1180, 27] width 23 height 23
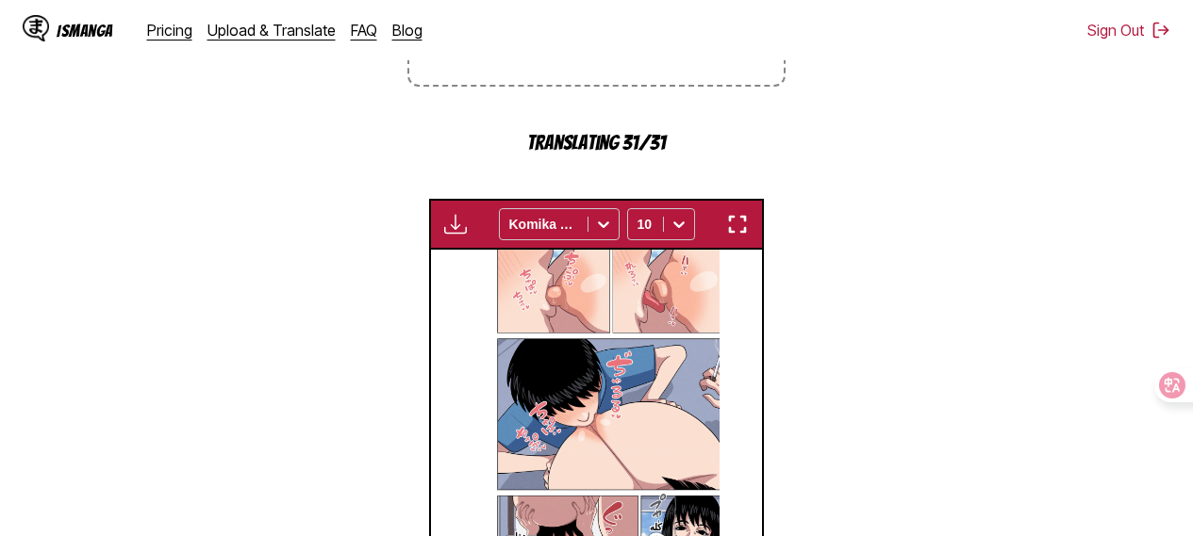
scroll to position [543, 0]
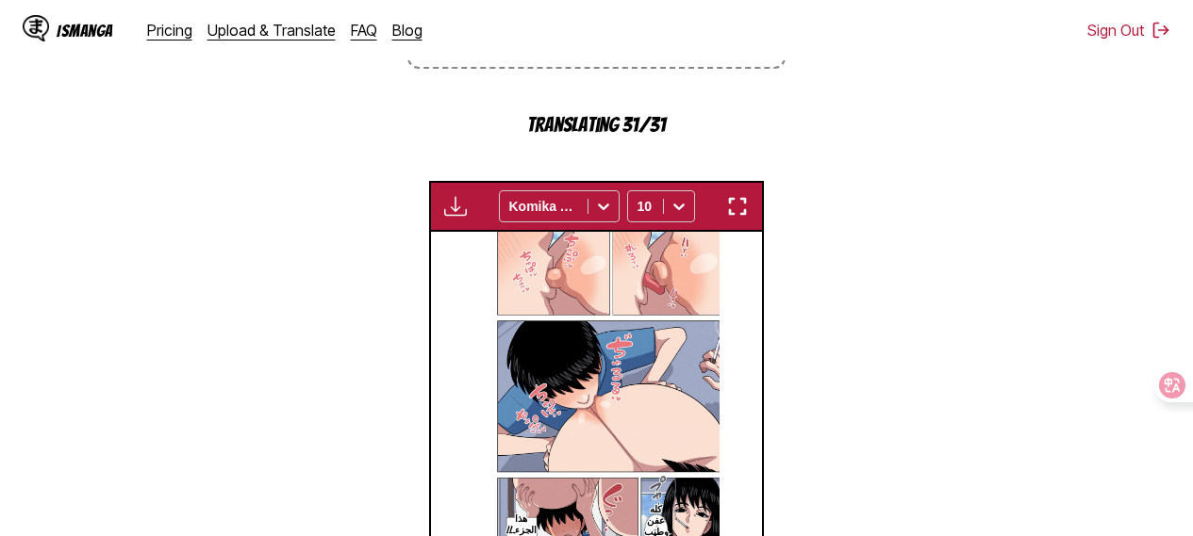
click at [459, 218] on img "button" at bounding box center [455, 206] width 23 height 23
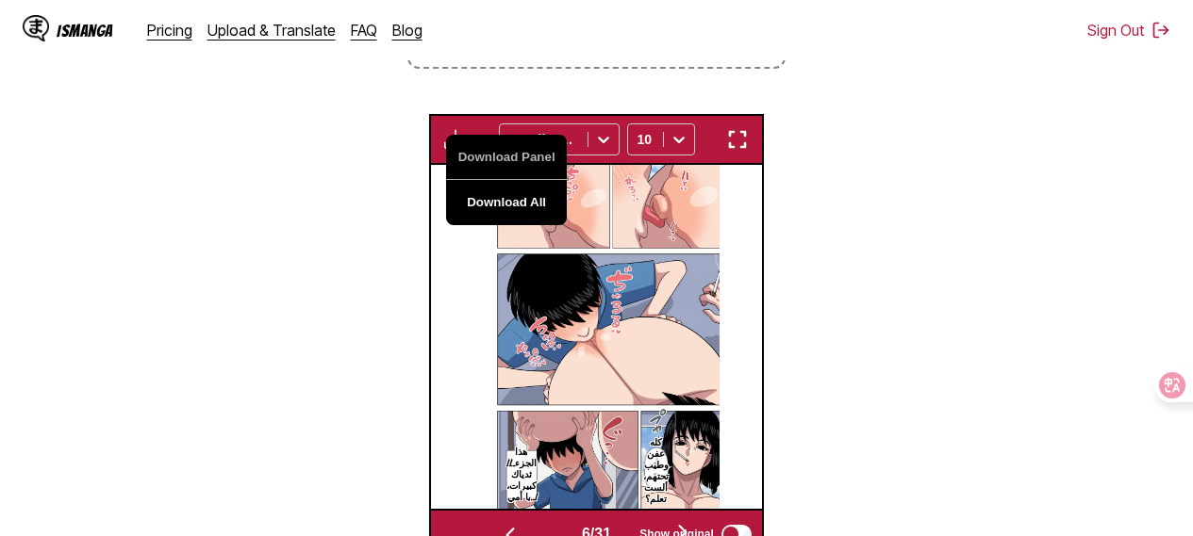
click at [490, 210] on button "Download All" at bounding box center [506, 202] width 121 height 45
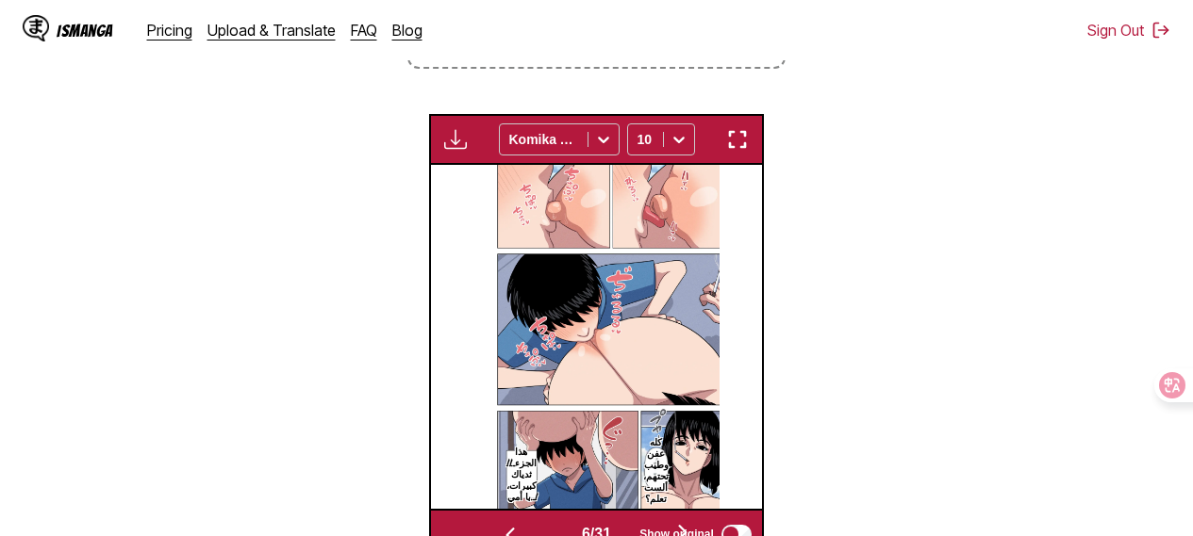
click at [244, 176] on section "From من English الإنجليزية To إلى Arabic العربية Drop files here, or click to b…" at bounding box center [596, 171] width 1162 height 778
click at [26, 169] on section "From من English الإنجليزية To إلى Arabic العربية Drop files here, or click to b…" at bounding box center [596, 171] width 1162 height 778
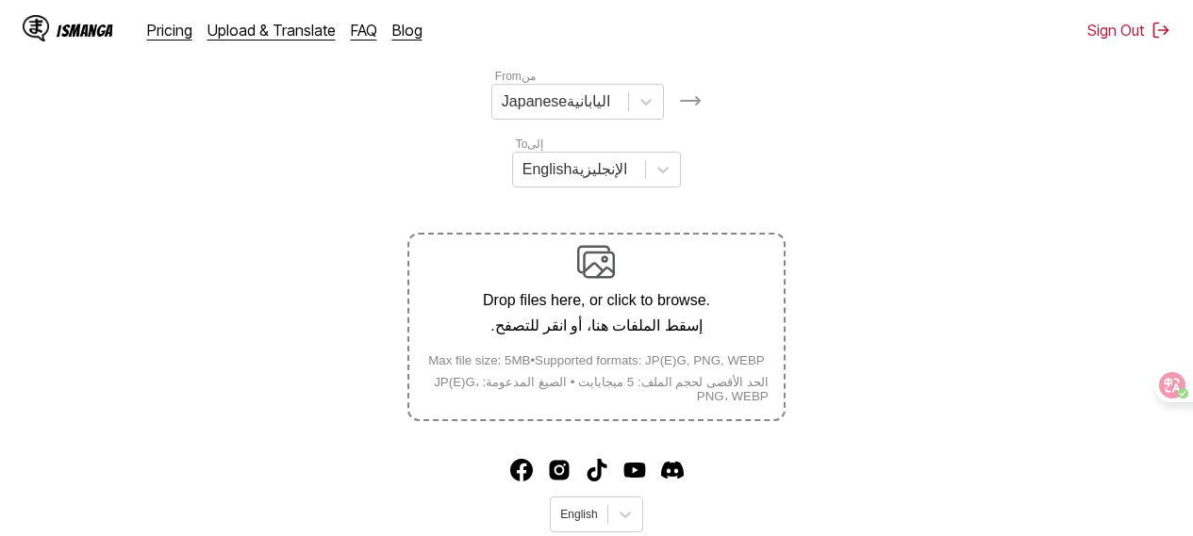
scroll to position [358, 0]
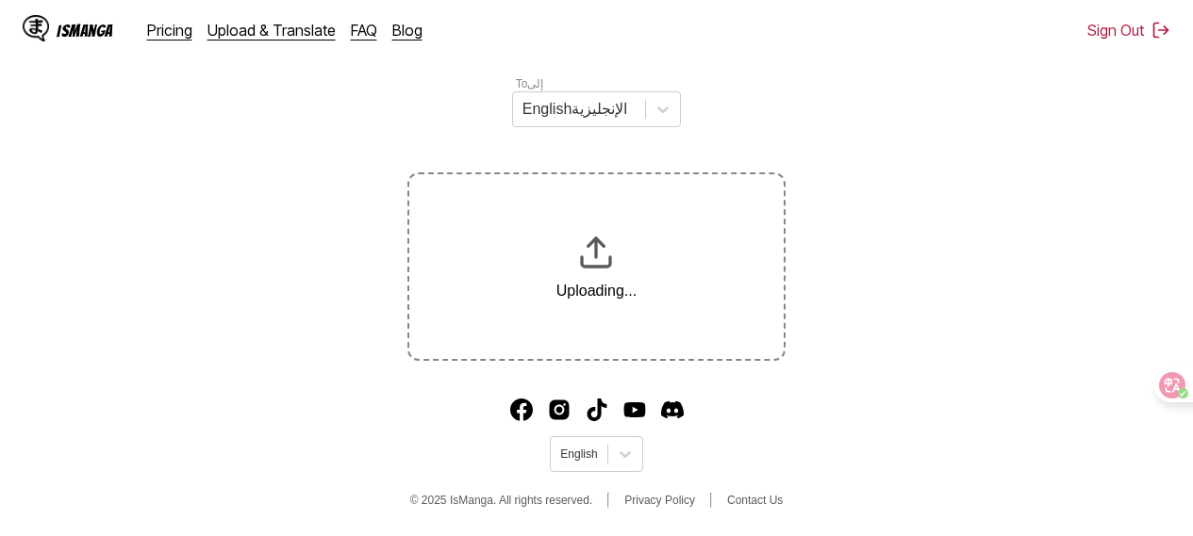
click at [1175, 390] on icon at bounding box center [1172, 385] width 16 height 15
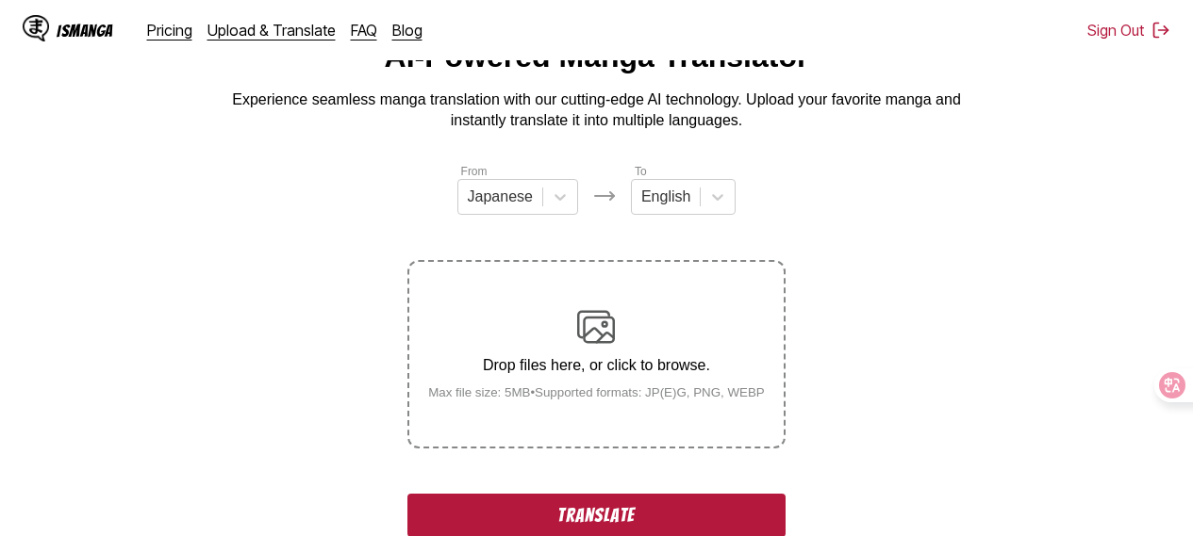
scroll to position [53, 0]
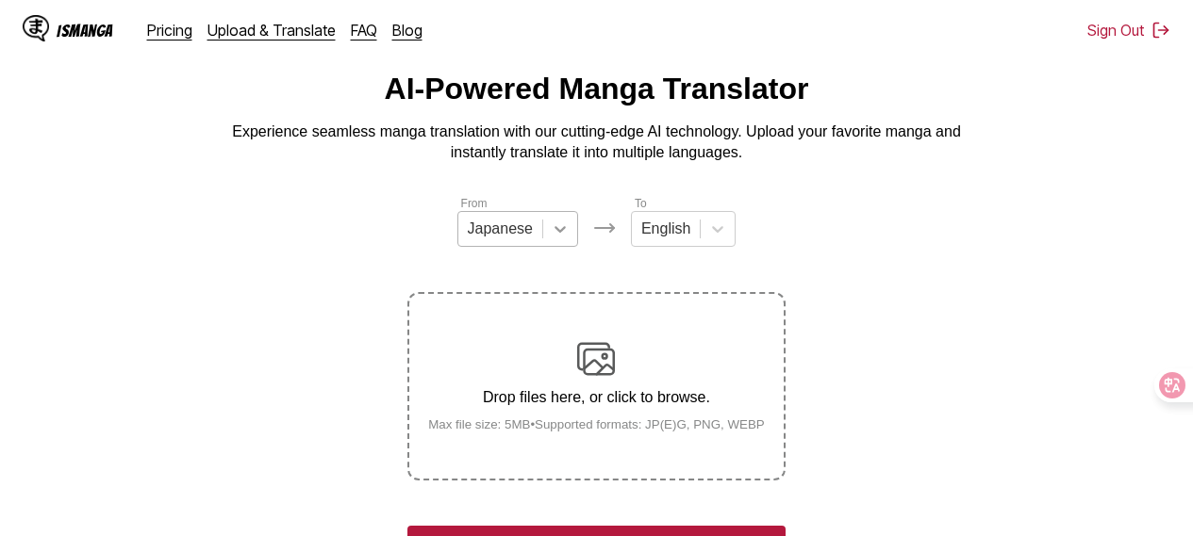
click at [546, 239] on div at bounding box center [560, 229] width 34 height 34
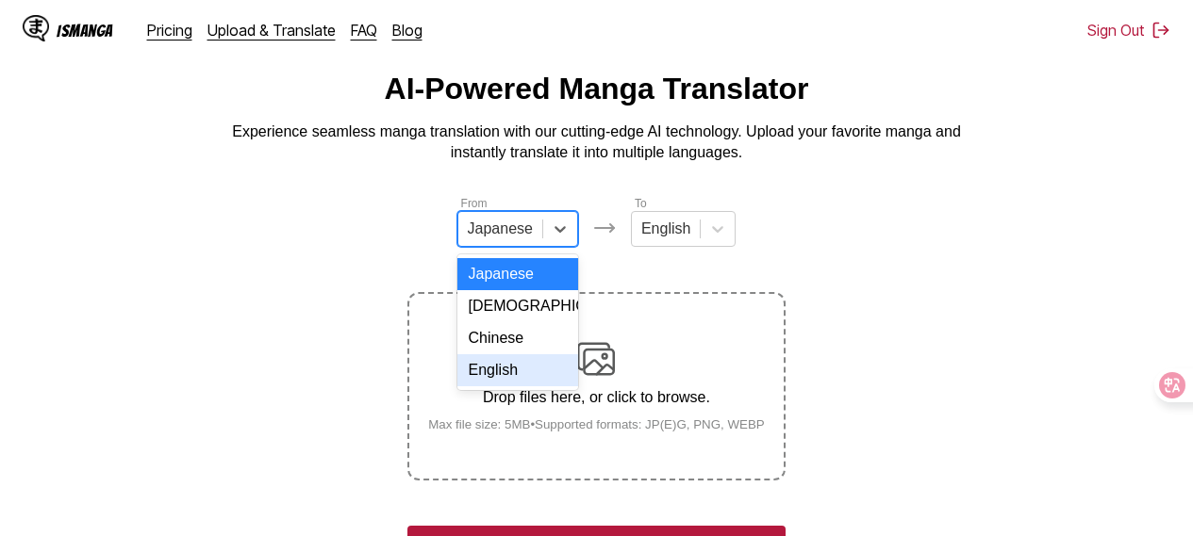
click at [498, 384] on div "English" at bounding box center [517, 370] width 121 height 32
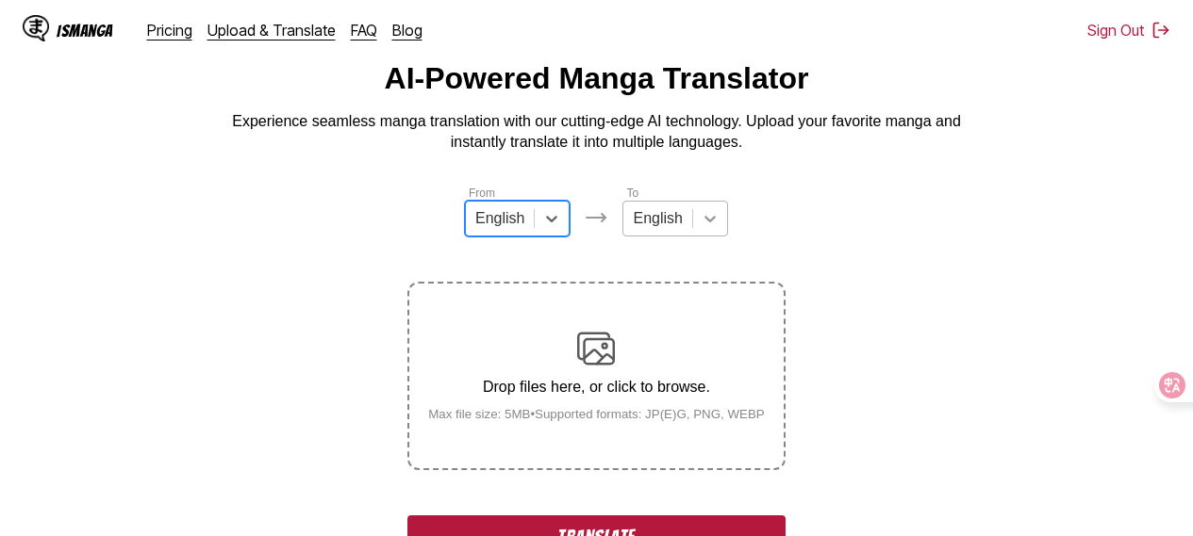
click at [704, 236] on div at bounding box center [710, 219] width 34 height 34
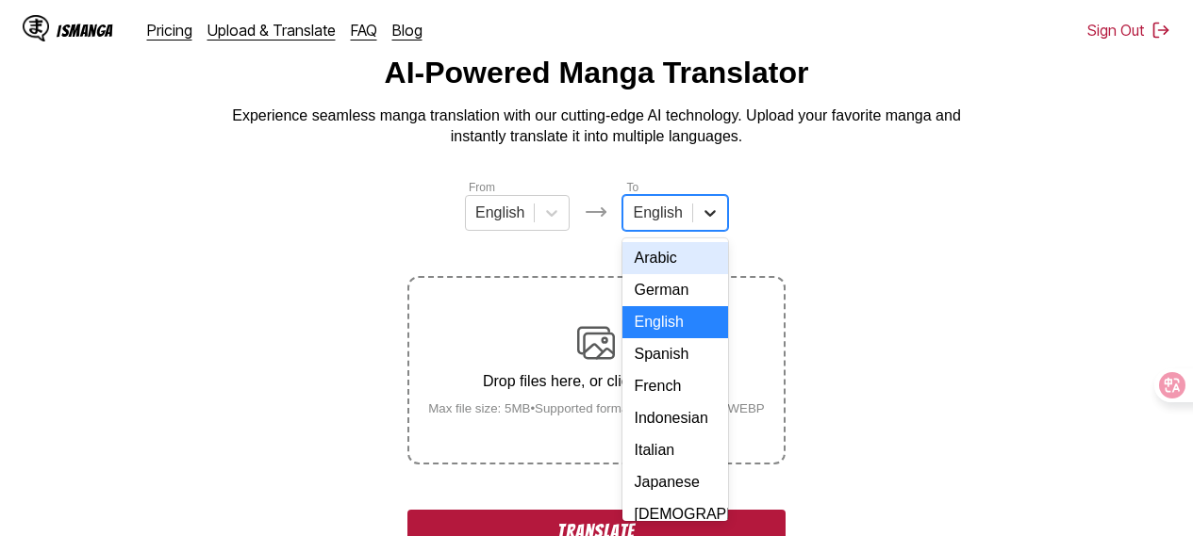
scroll to position [70, 0]
click at [658, 265] on div "Arabic" at bounding box center [674, 257] width 105 height 32
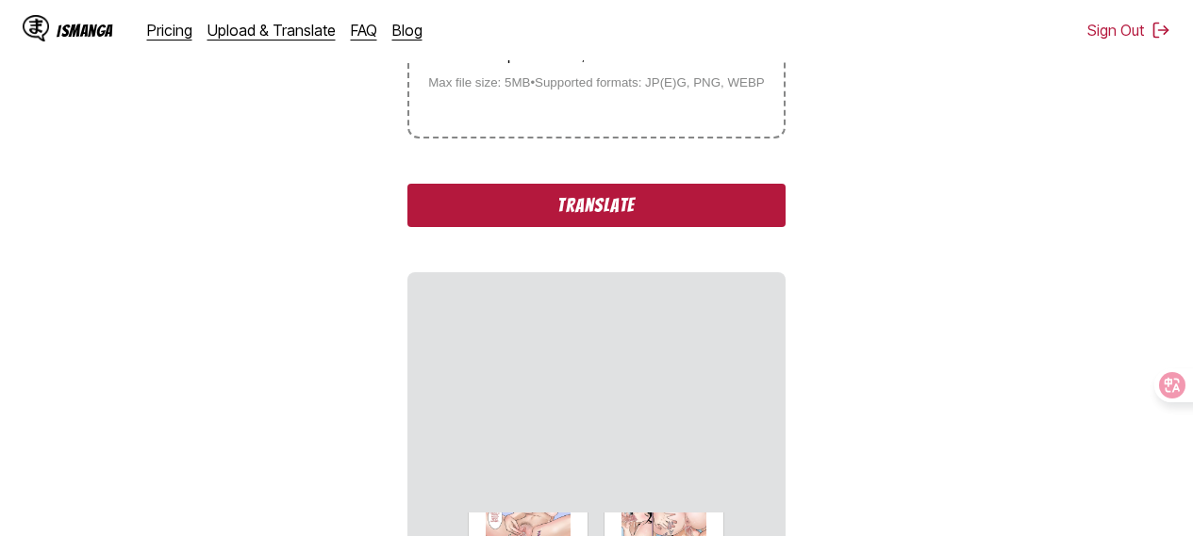
scroll to position [426, 0]
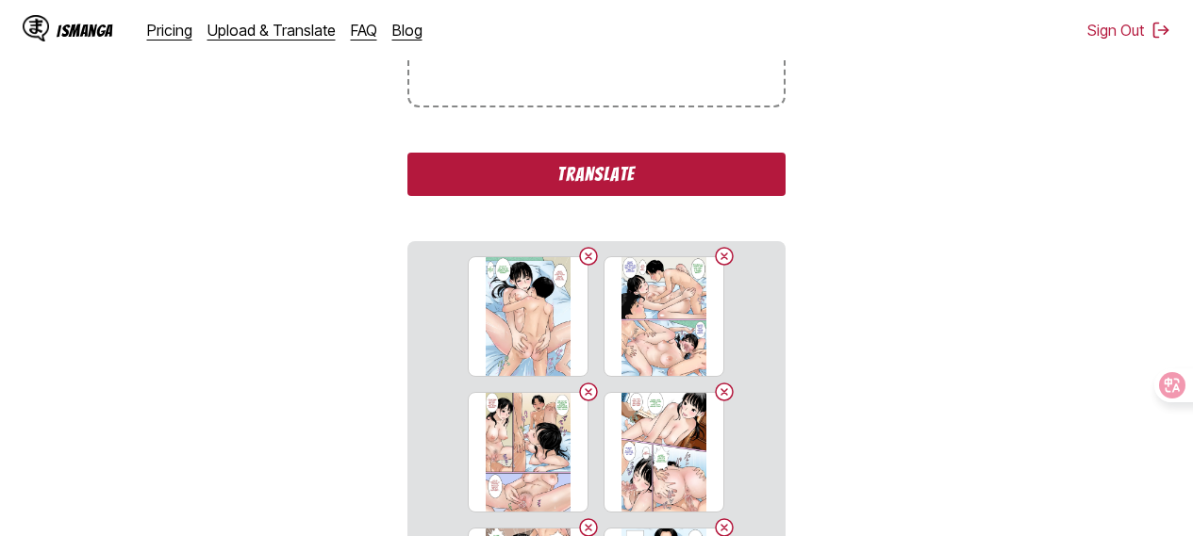
click at [582, 184] on button "Translate" at bounding box center [595, 174] width 377 height 43
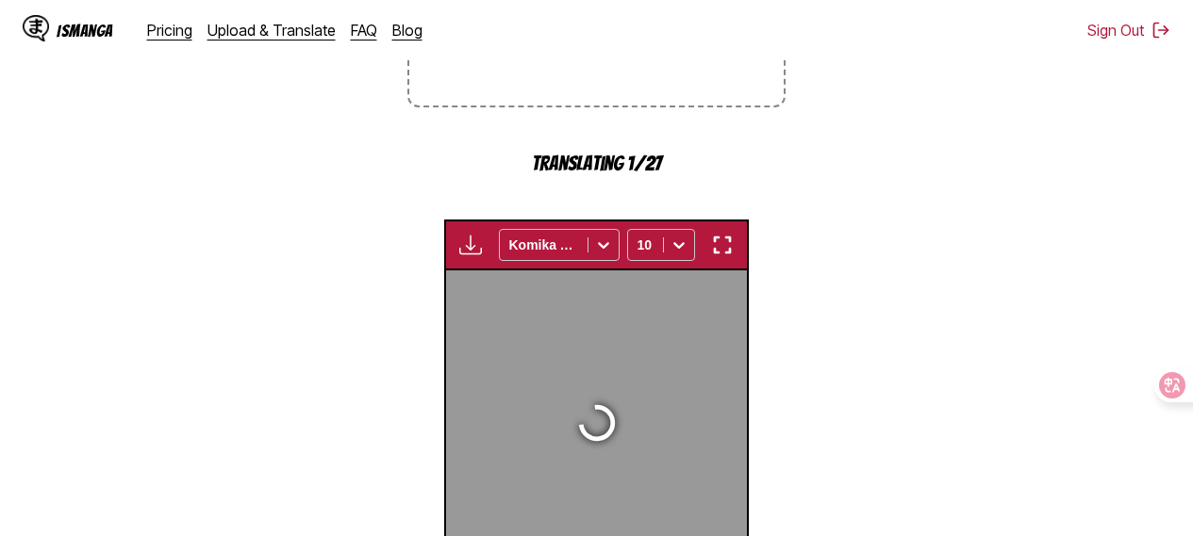
scroll to position [592, 0]
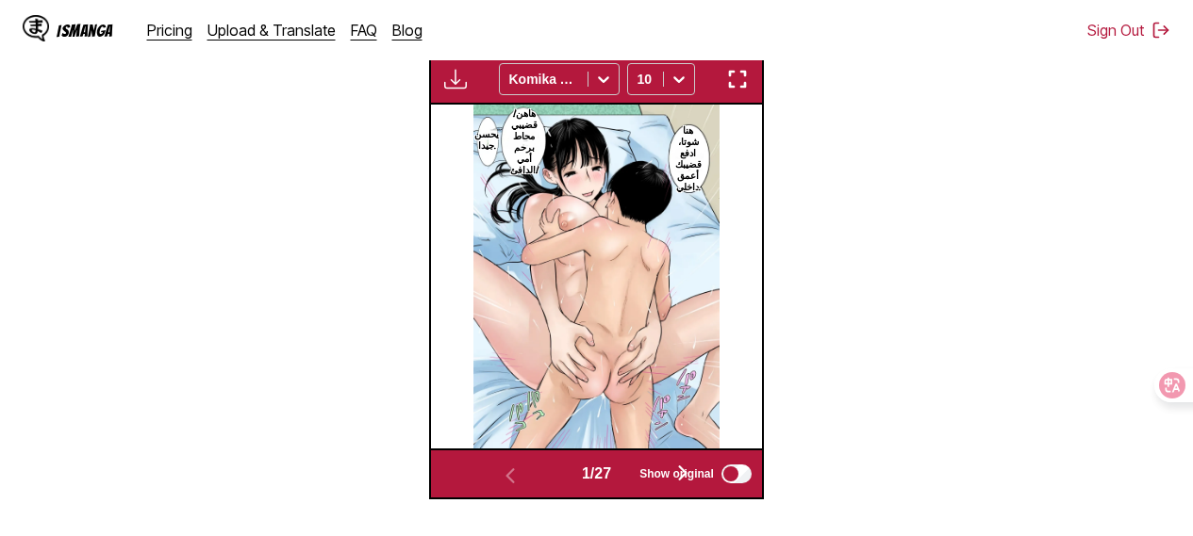
click at [730, 85] on img "button" at bounding box center [737, 79] width 23 height 23
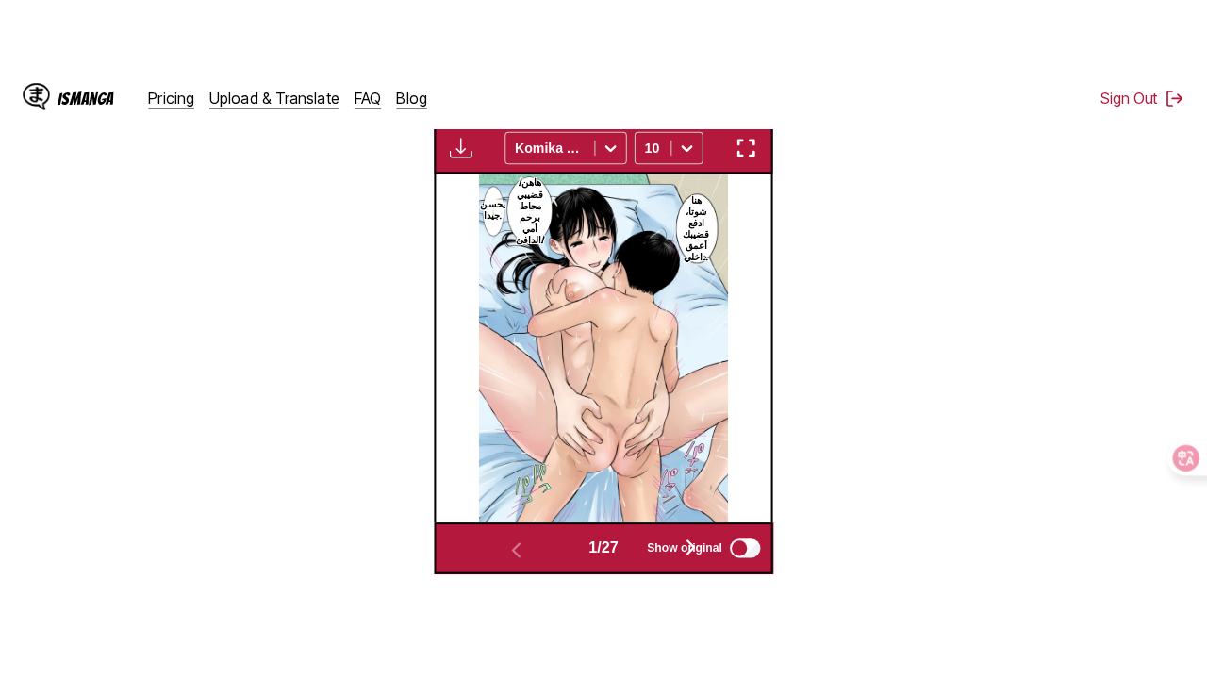
scroll to position [232, 0]
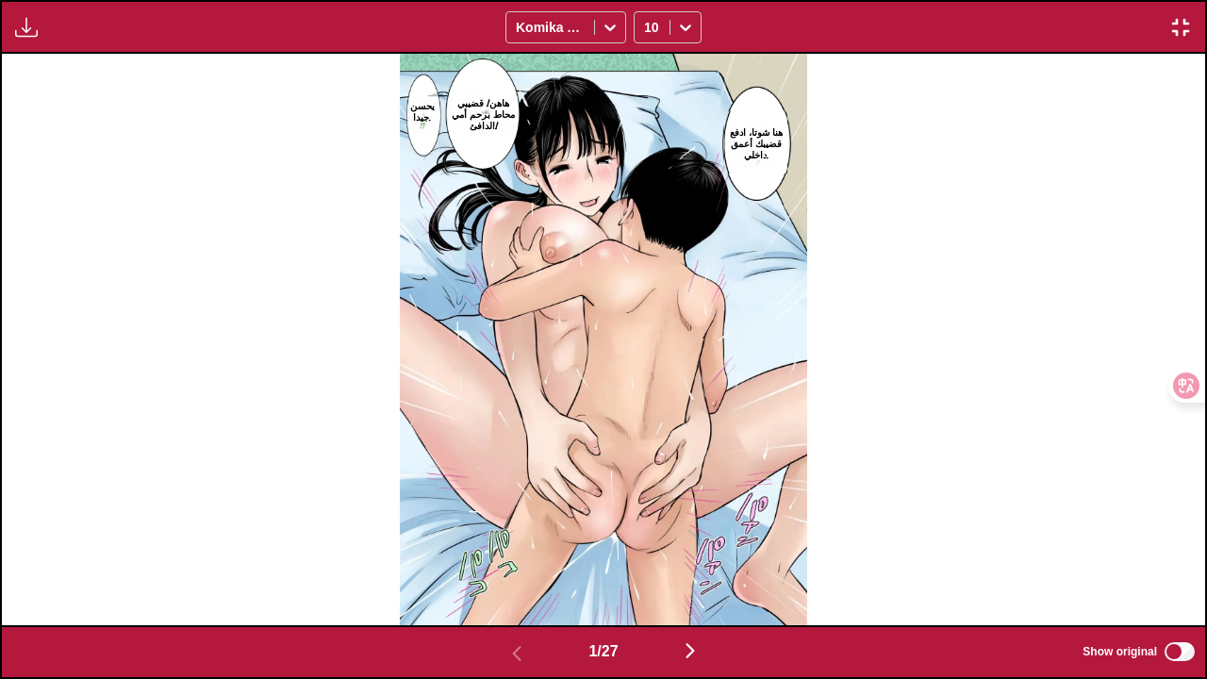
click at [701, 521] on img "button" at bounding box center [690, 650] width 23 height 23
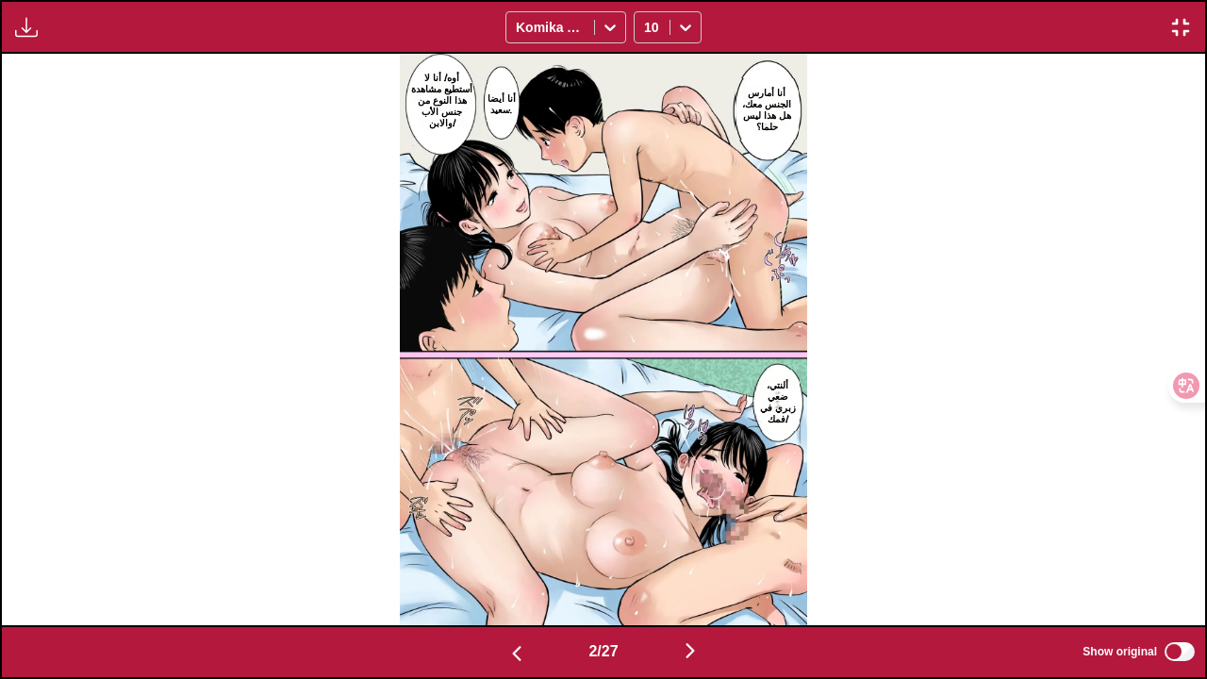
click at [690, 521] on img "button" at bounding box center [690, 650] width 23 height 23
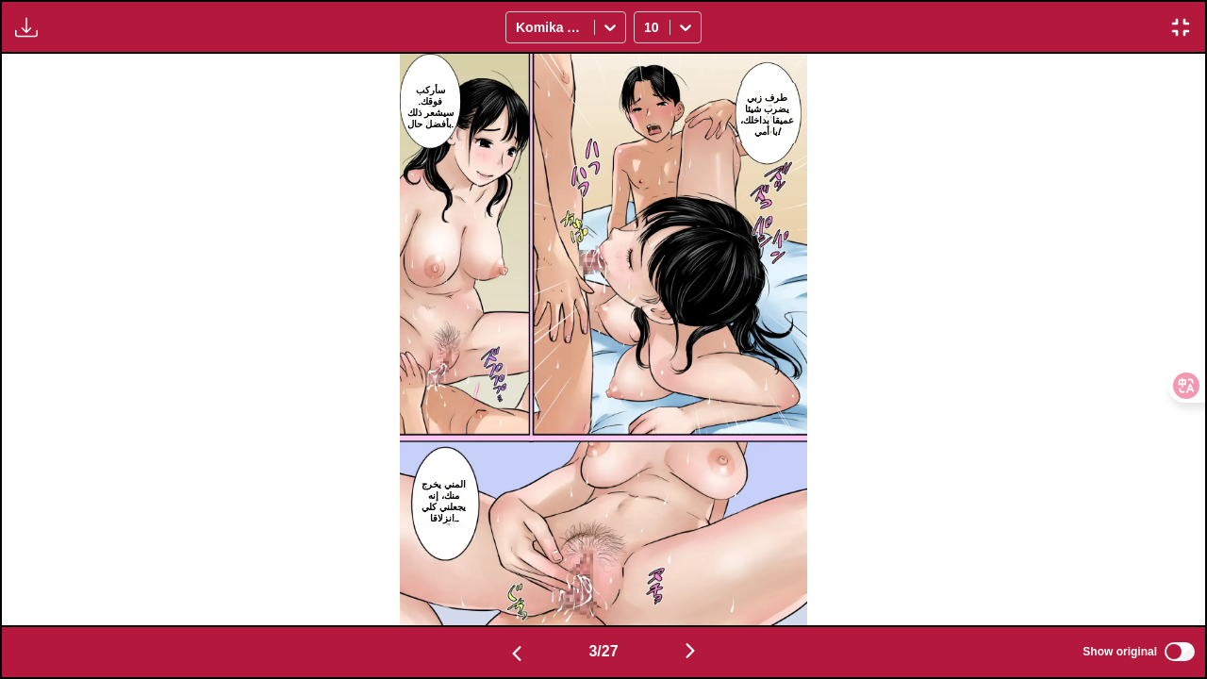
click at [694, 521] on img "button" at bounding box center [690, 650] width 23 height 23
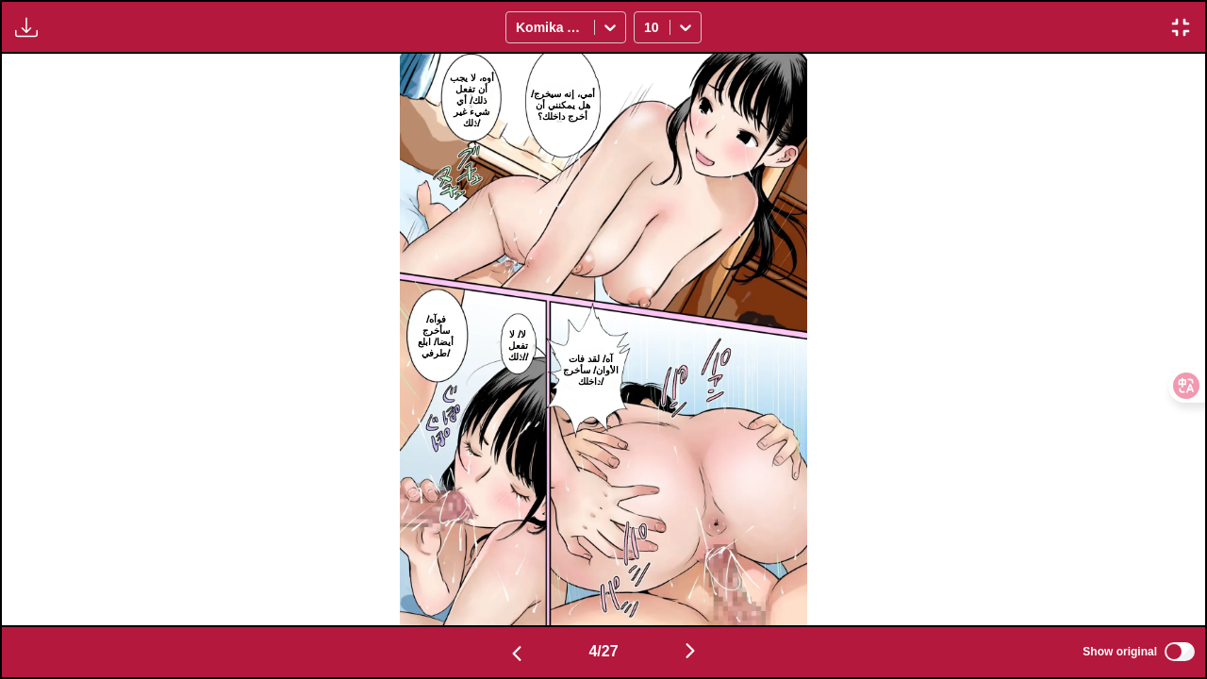
click at [1169, 34] on img "button" at bounding box center [1180, 27] width 23 height 23
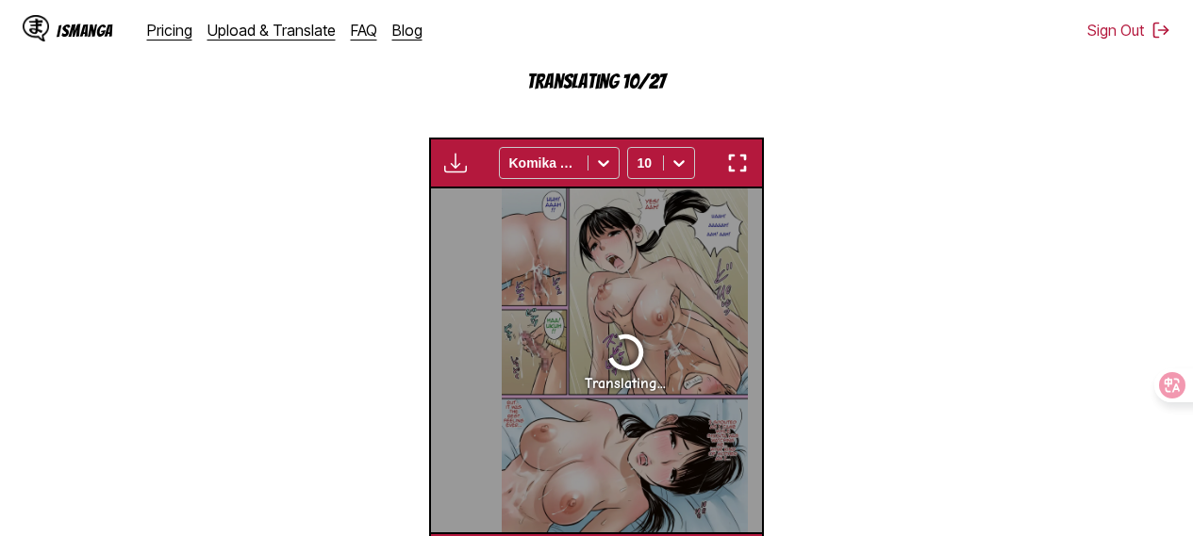
scroll to position [0, 992]
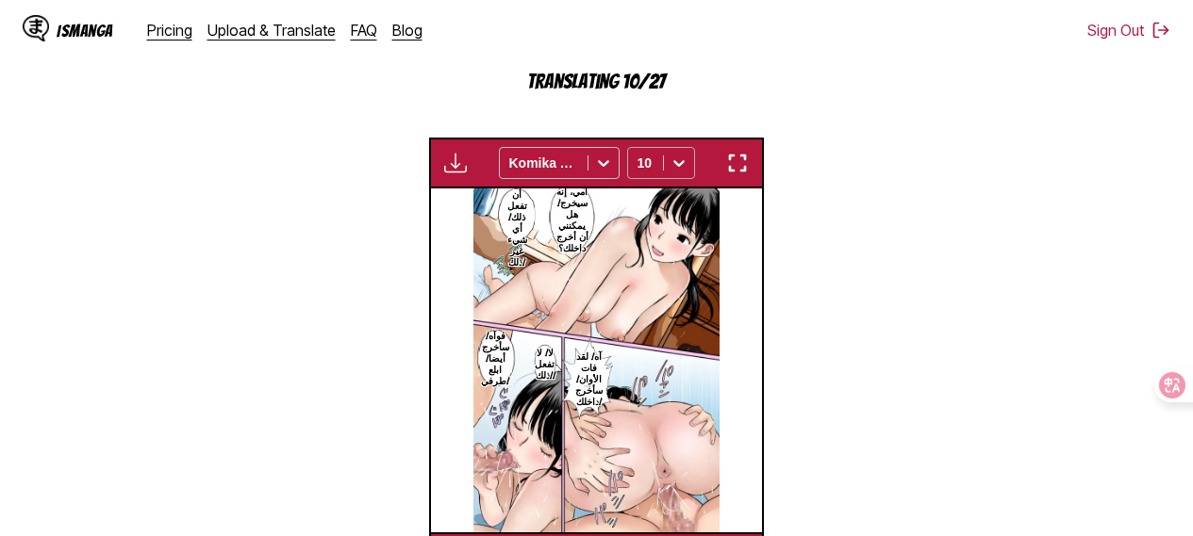
click at [683, 173] on icon at bounding box center [678, 163] width 19 height 19
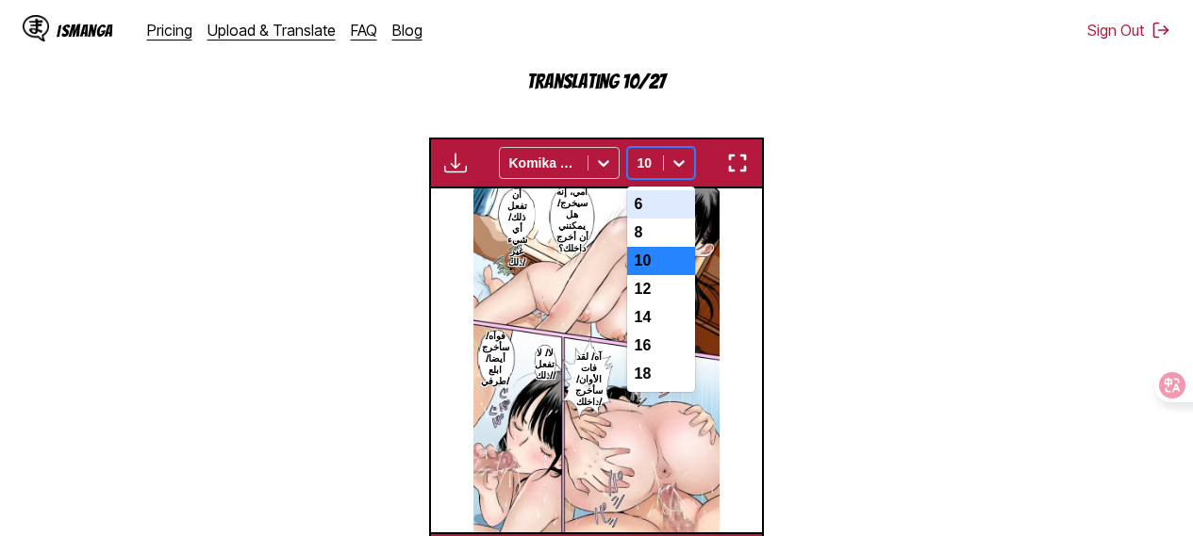
click at [659, 208] on div "6" at bounding box center [661, 204] width 68 height 28
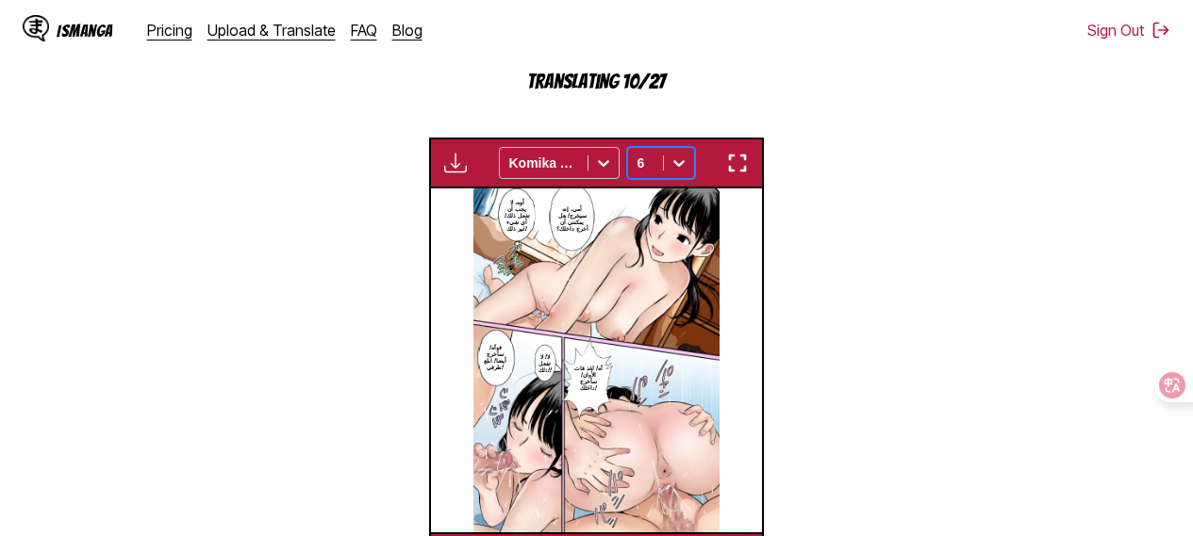
click at [750, 168] on button "button" at bounding box center [737, 163] width 34 height 25
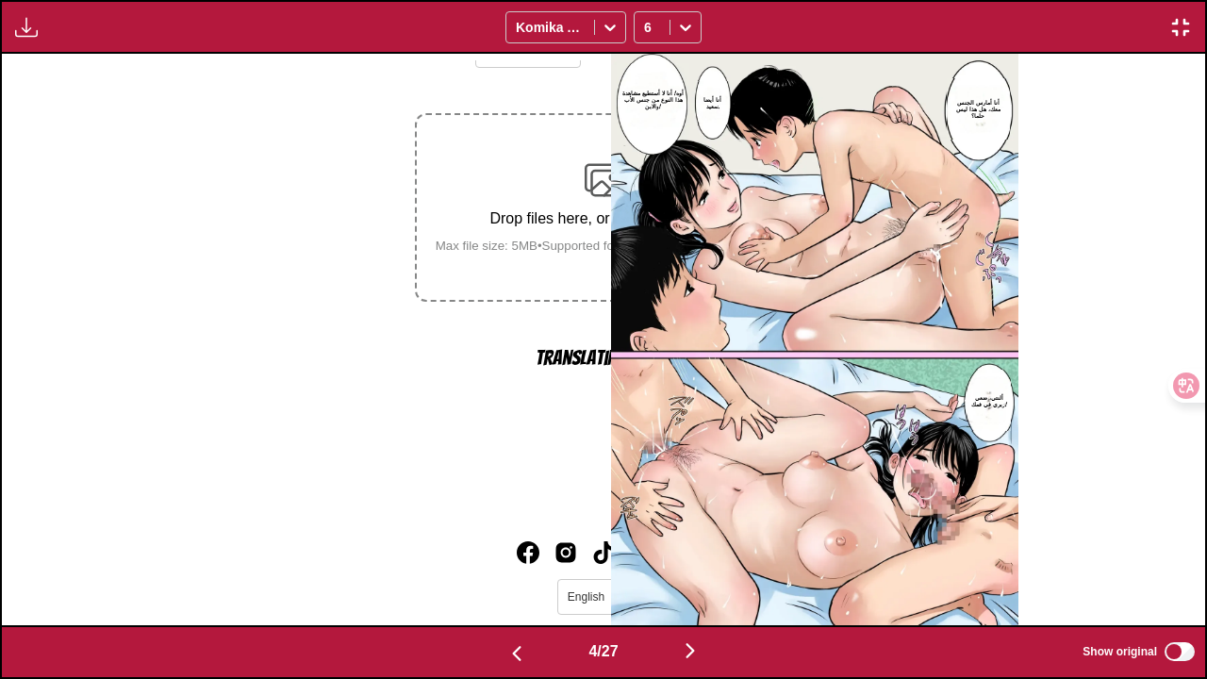
scroll to position [0, 3609]
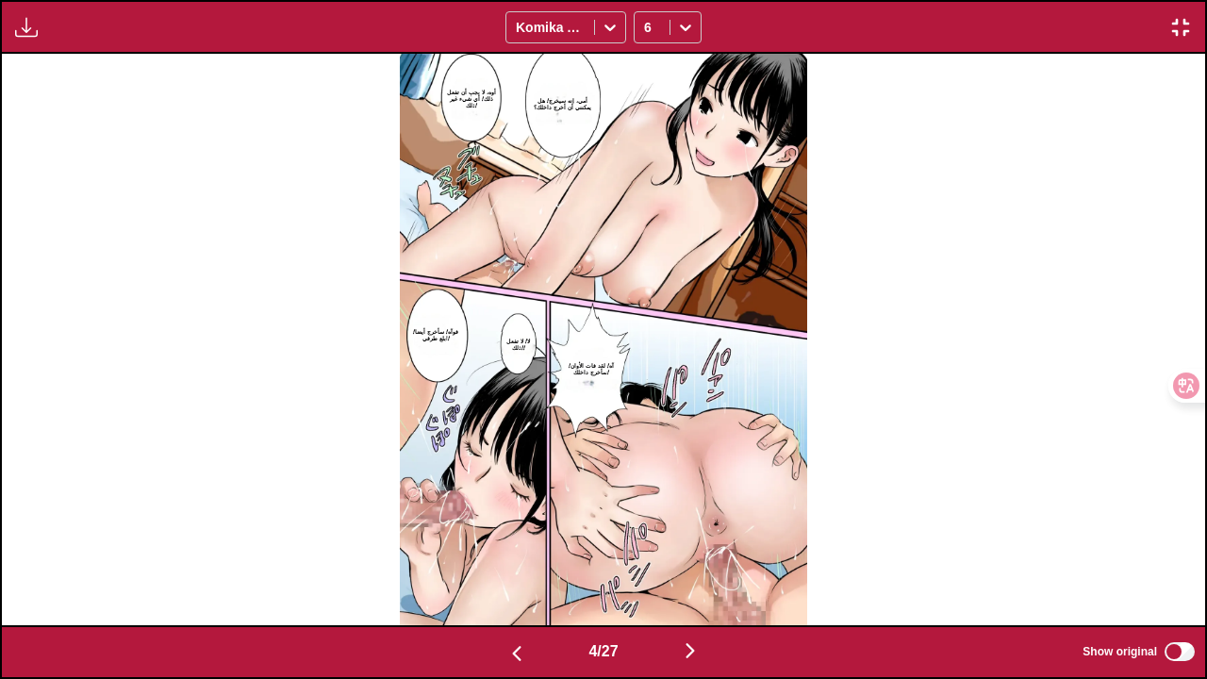
drag, startPoint x: 931, startPoint y: 378, endPoint x: 1187, endPoint y: 31, distance: 430.9
click at [1187, 31] on img "button" at bounding box center [1180, 27] width 23 height 23
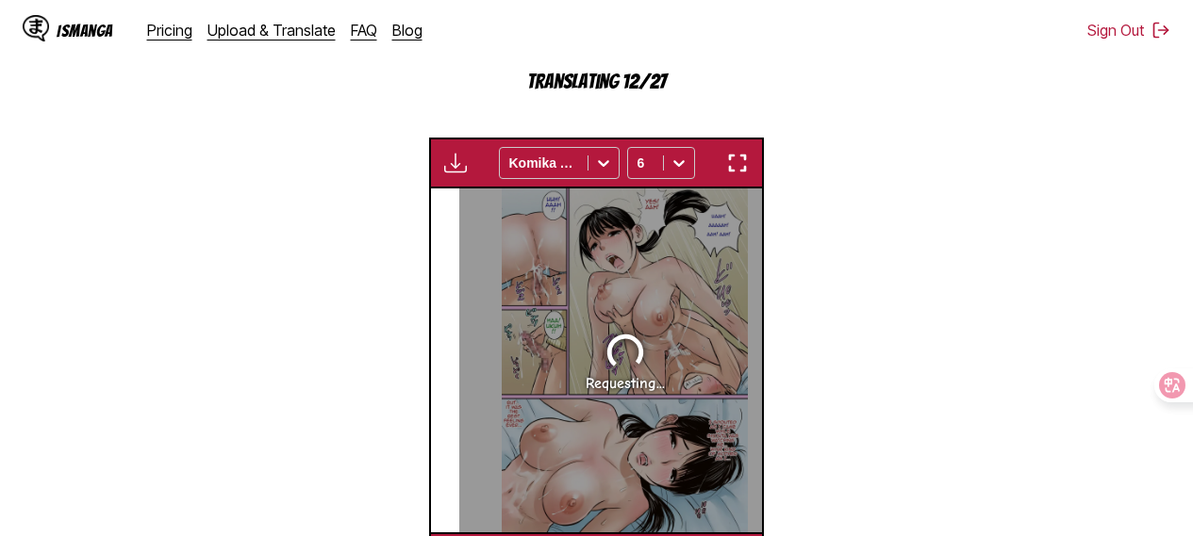
scroll to position [0, 992]
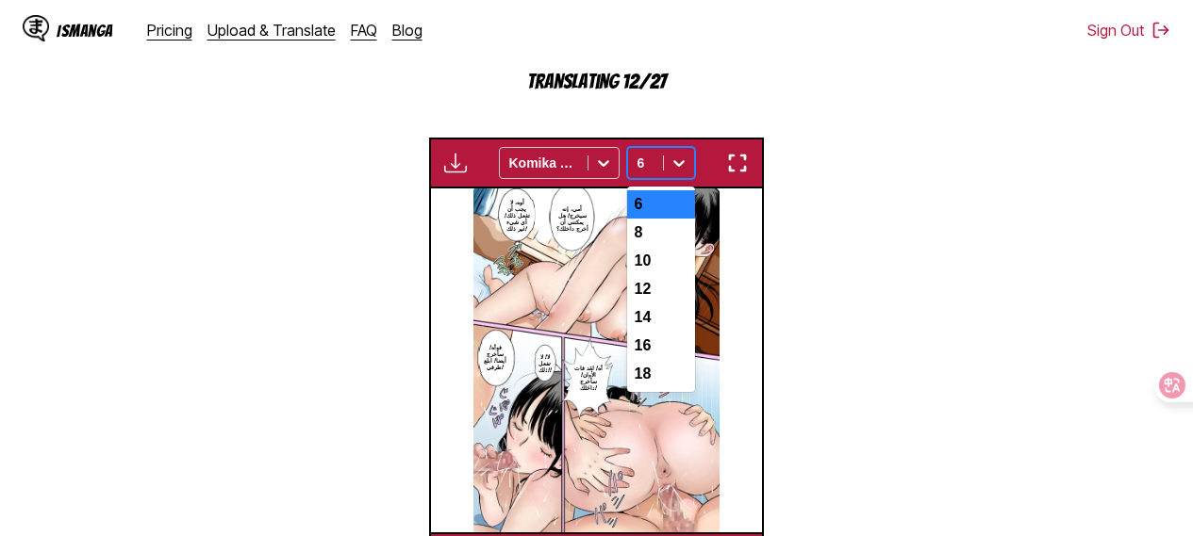
click at [681, 165] on icon at bounding box center [678, 163] width 11 height 7
click at [666, 237] on div "8" at bounding box center [661, 233] width 68 height 28
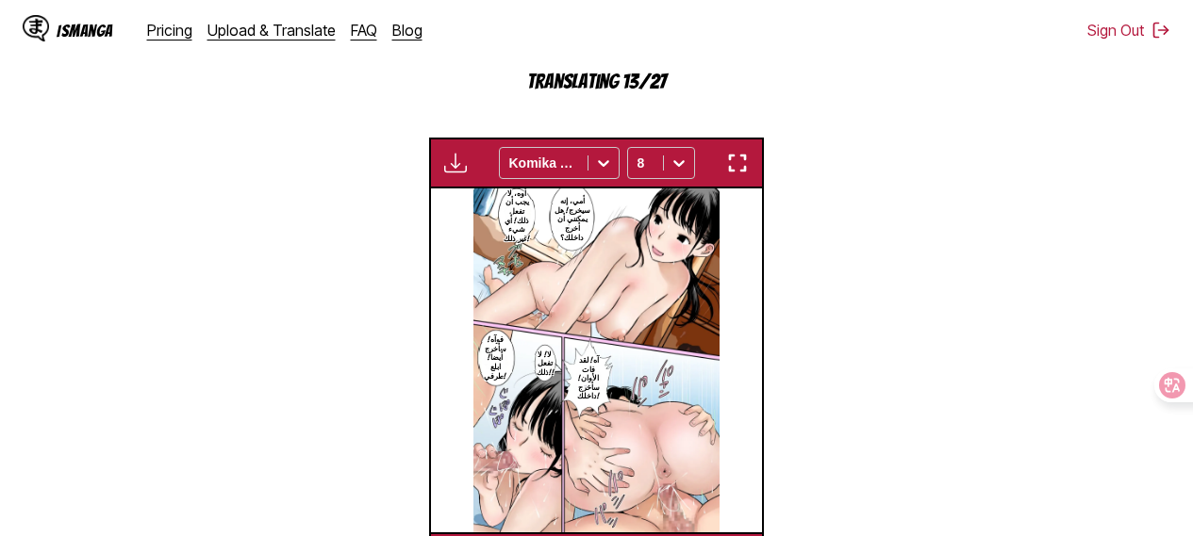
click at [741, 173] on img "button" at bounding box center [737, 163] width 23 height 23
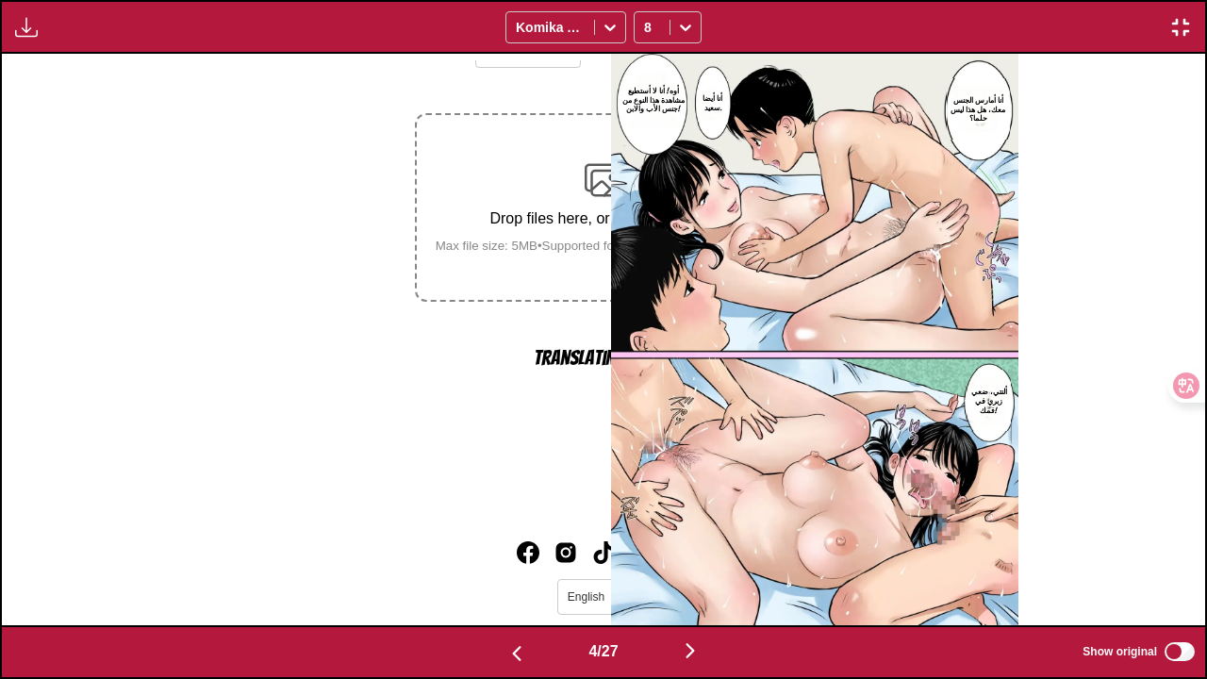
scroll to position [0, 3609]
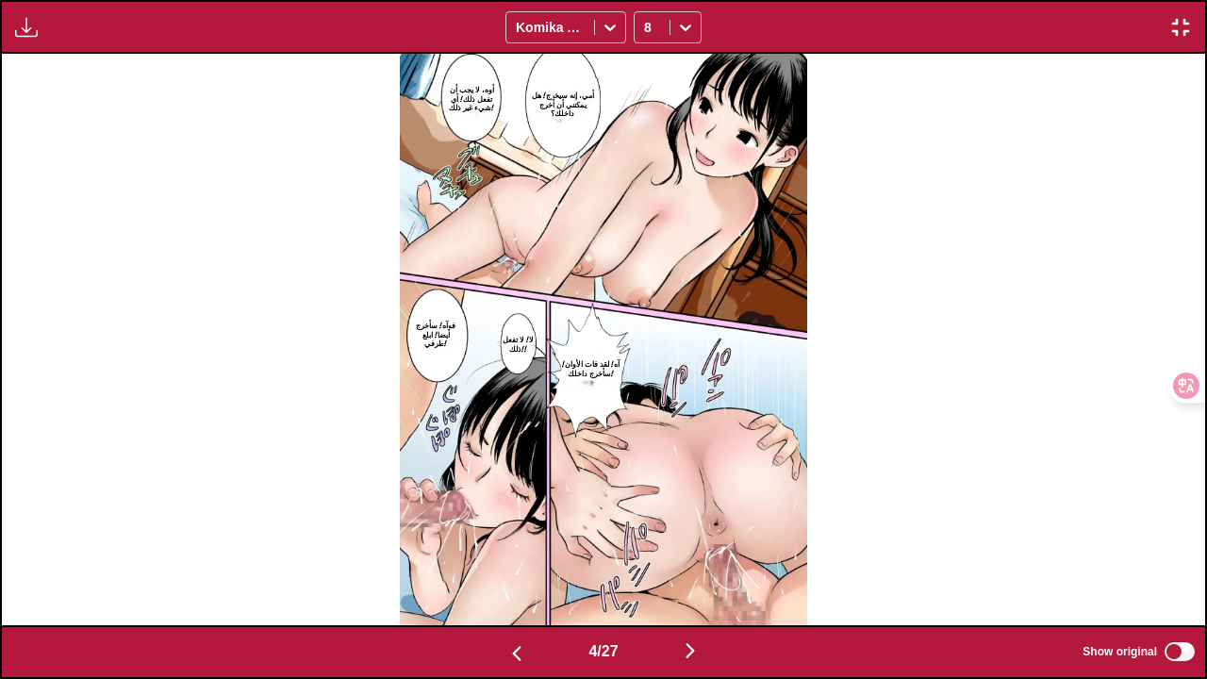
click at [692, 521] on img "button" at bounding box center [690, 650] width 23 height 23
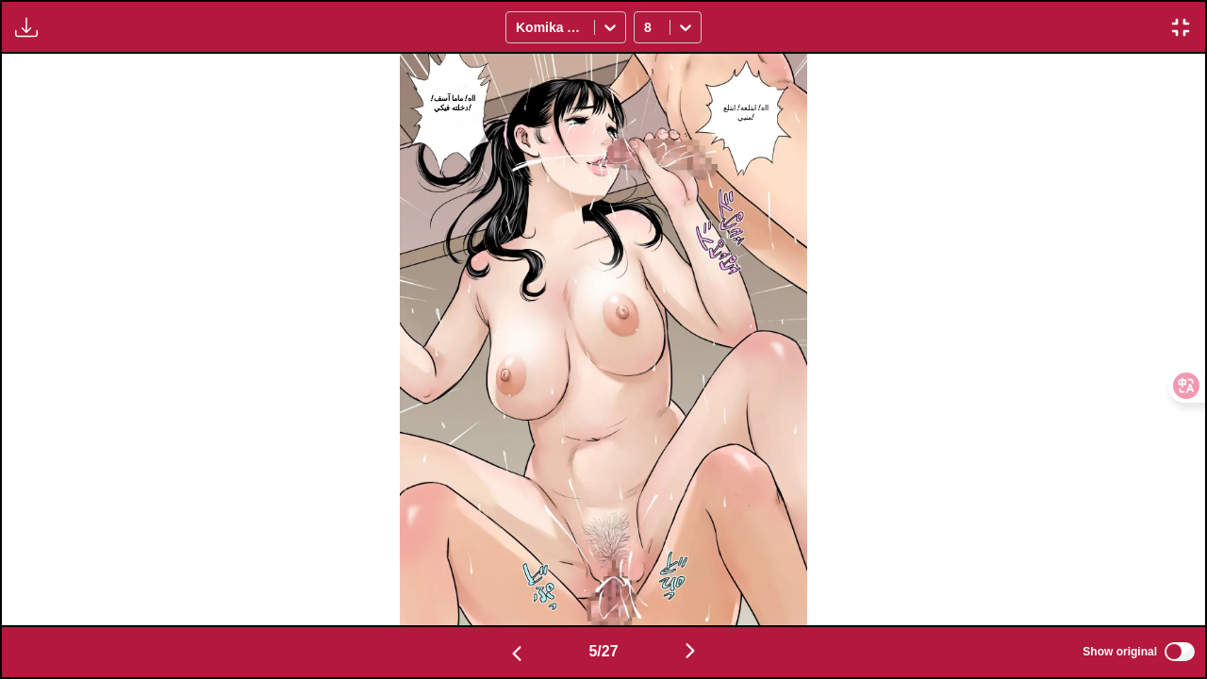
click at [695, 521] on img "button" at bounding box center [690, 650] width 23 height 23
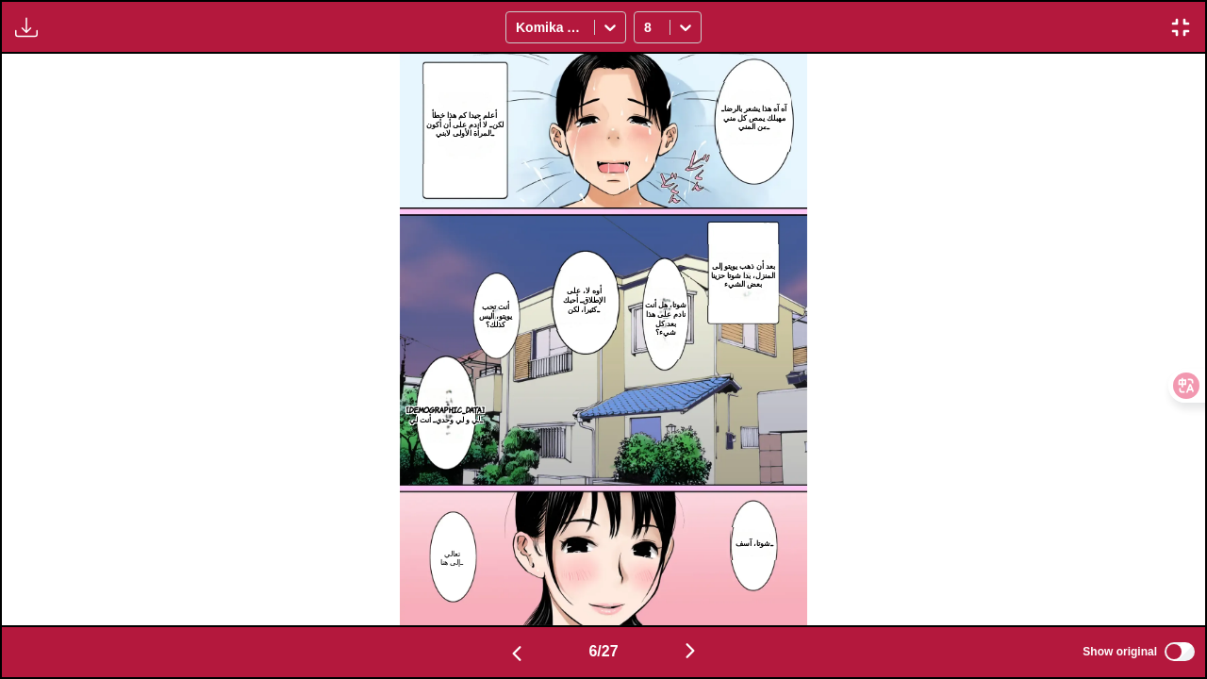
click at [698, 521] on img "button" at bounding box center [690, 650] width 23 height 23
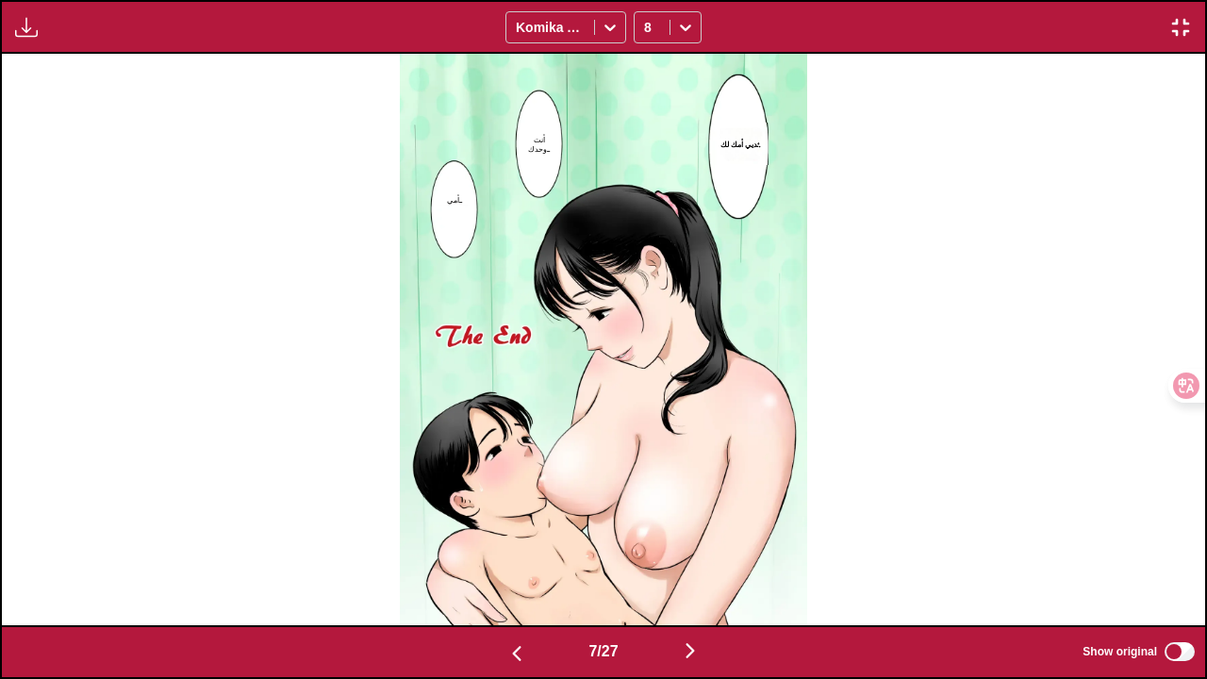
click at [1182, 25] on img "button" at bounding box center [1180, 27] width 23 height 23
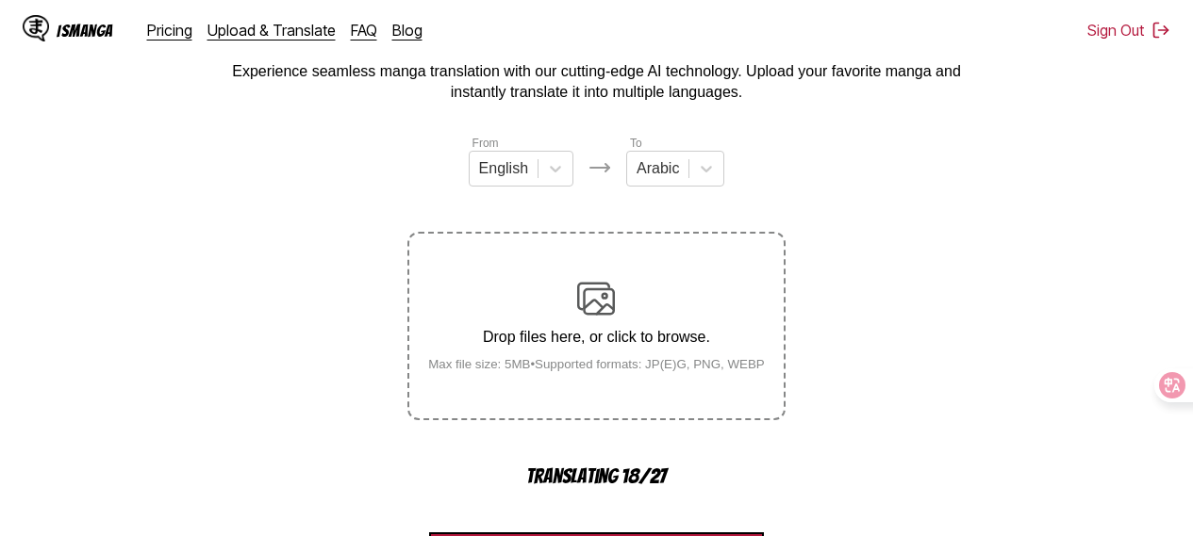
scroll to position [108, 0]
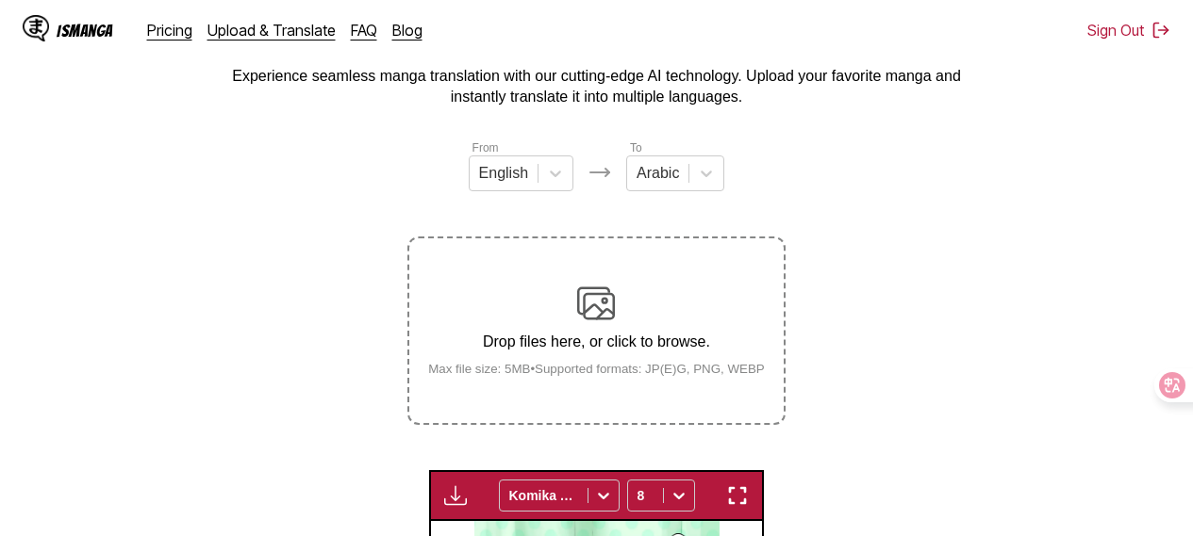
click at [455, 497] on img "button" at bounding box center [455, 496] width 23 height 23
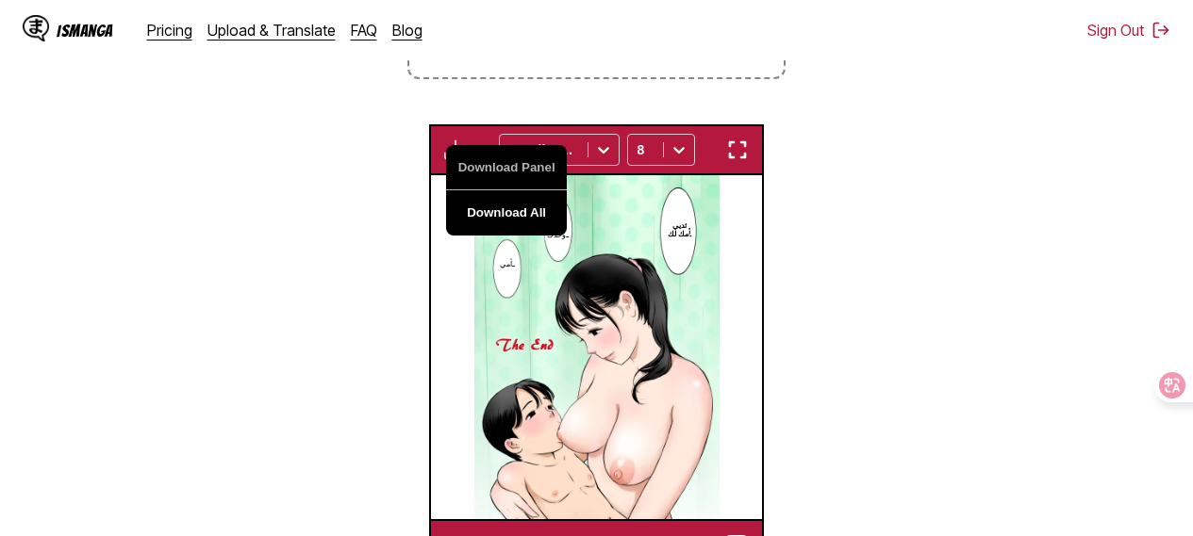
click at [503, 219] on button "Download All" at bounding box center [506, 212] width 121 height 45
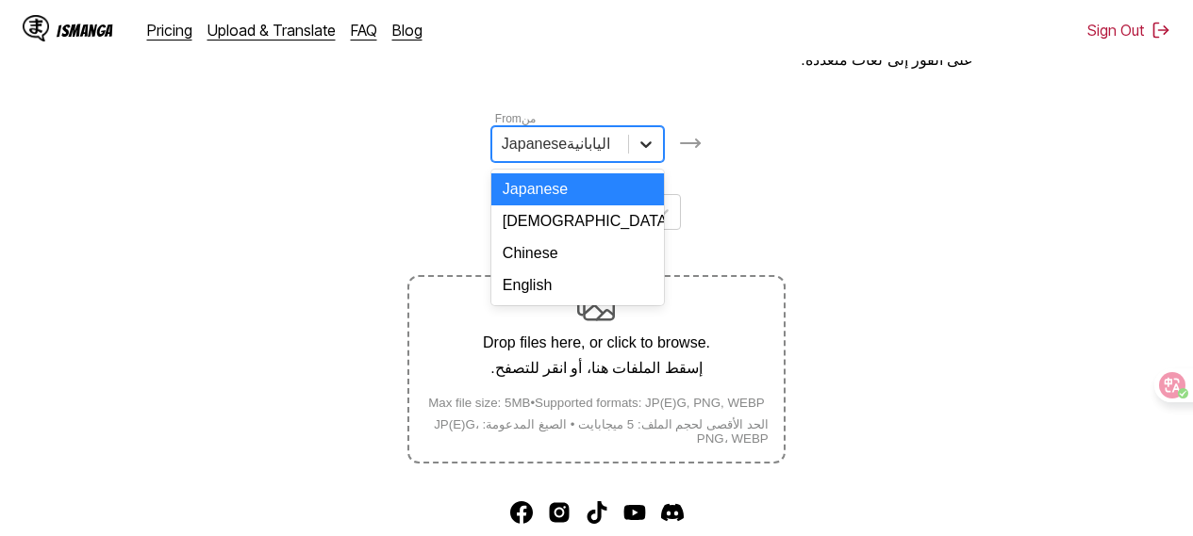
click at [643, 154] on icon at bounding box center [645, 144] width 19 height 19
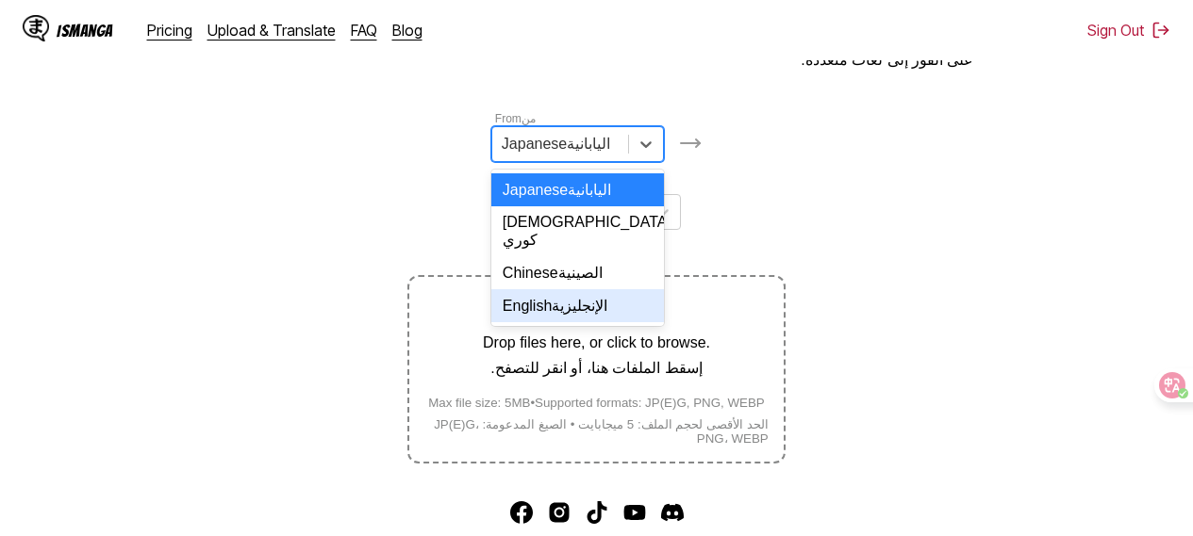
click at [569, 307] on font "الإنجليزية" at bounding box center [580, 306] width 56 height 16
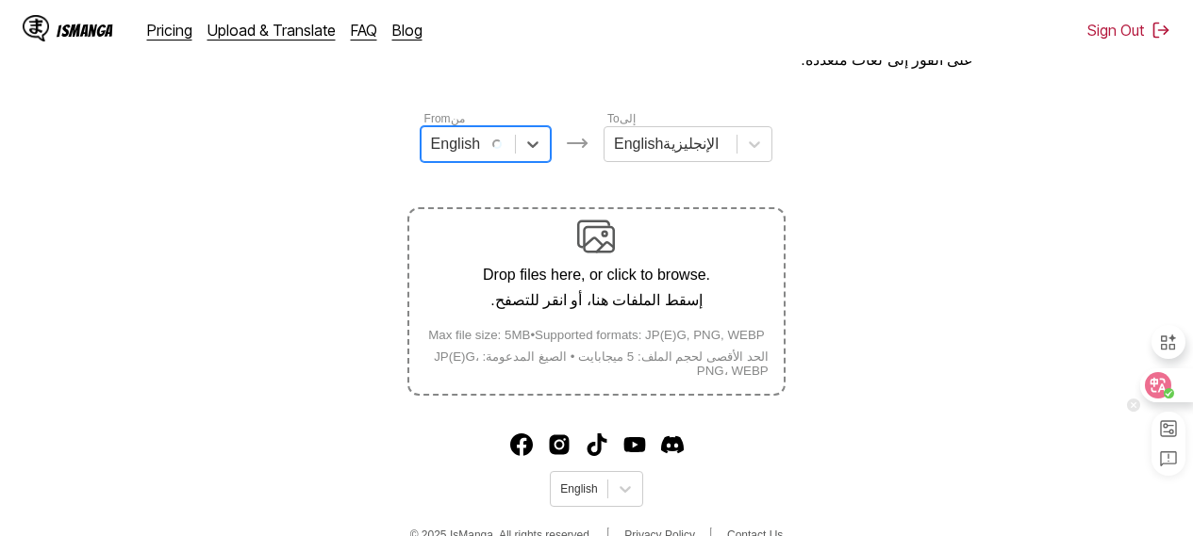
click at [1169, 389] on circle at bounding box center [1168, 393] width 10 height 10
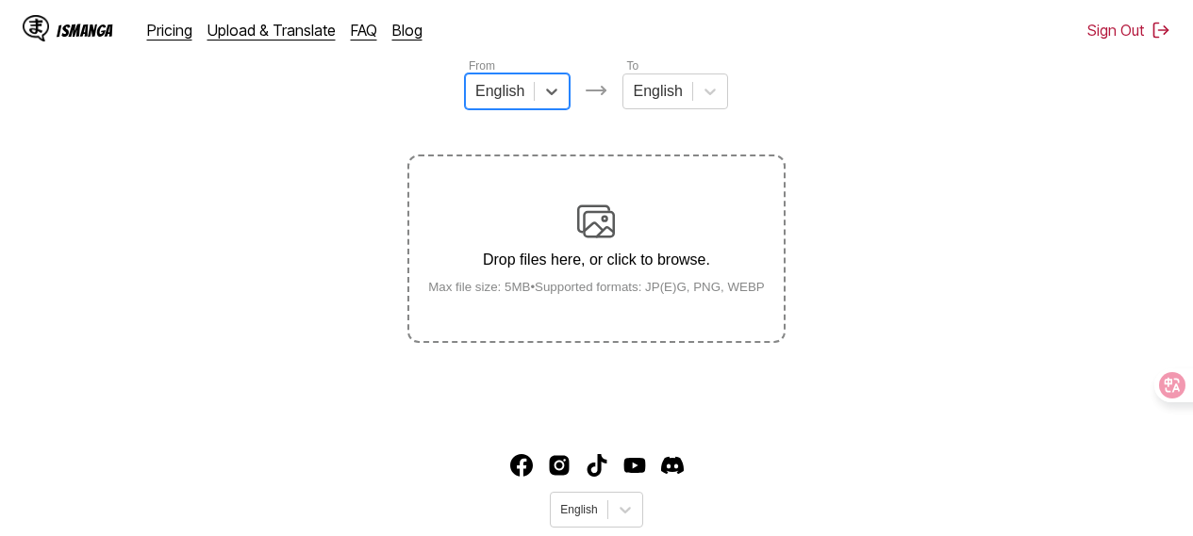
click at [870, 443] on footer "English © 2025 IsManga. All rights reserved. Privacy Policy Contact Us" at bounding box center [596, 512] width 1193 height 160
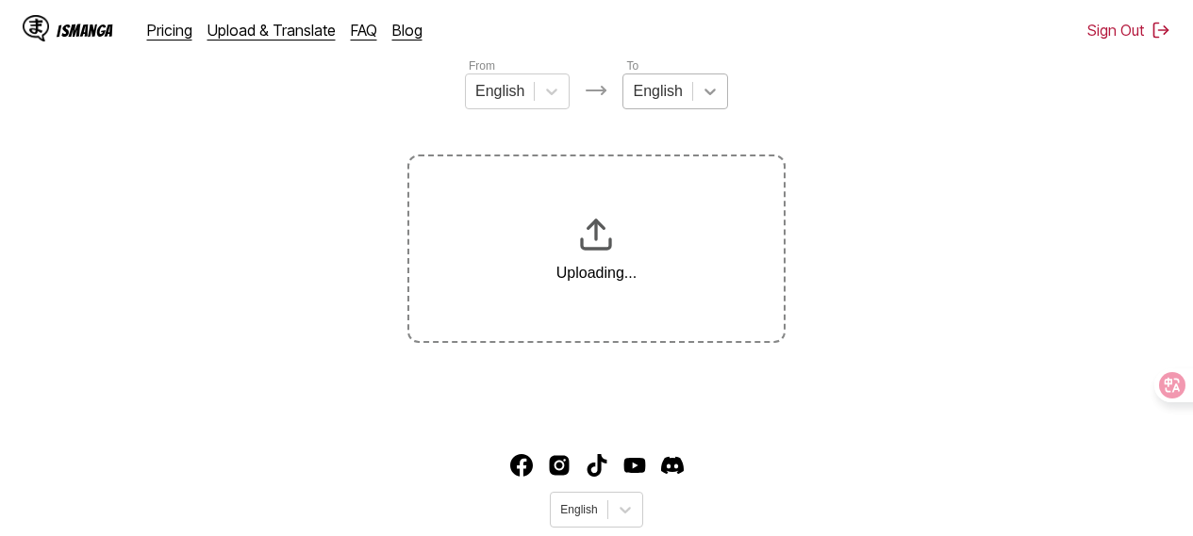
click at [706, 98] on icon at bounding box center [709, 91] width 19 height 19
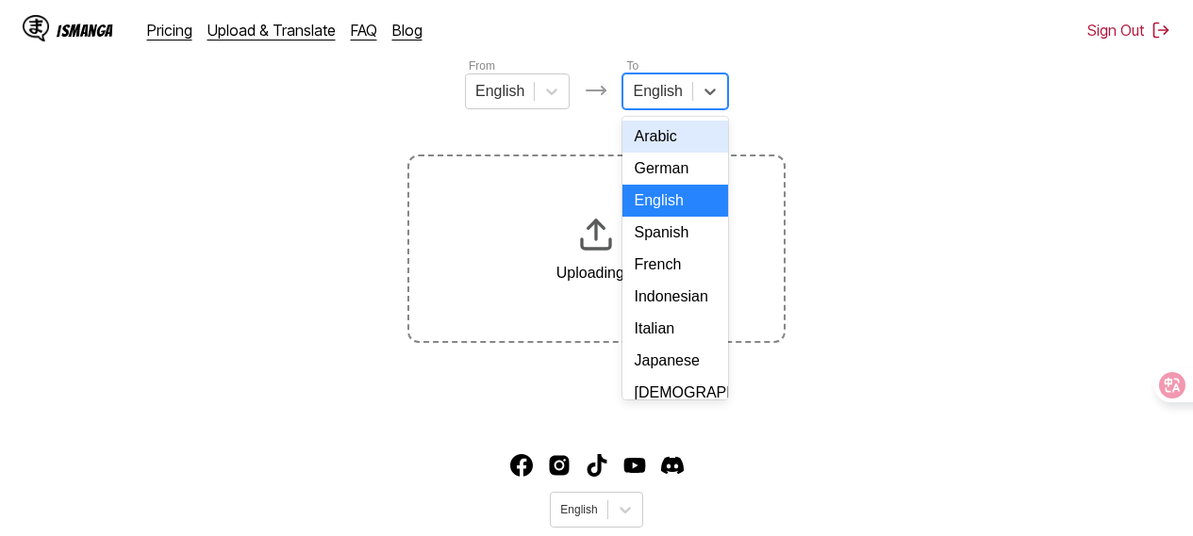
click at [666, 149] on div "Arabic" at bounding box center [674, 137] width 105 height 32
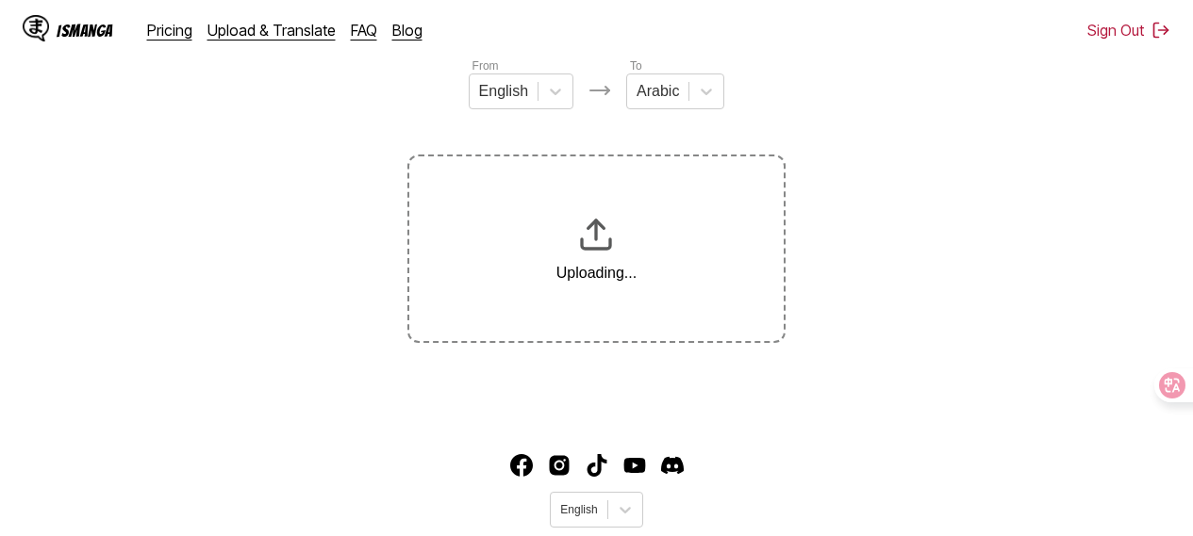
click at [786, 109] on section "From English To Arabic Uploading..." at bounding box center [596, 200] width 1162 height 287
